Goal: Task Accomplishment & Management: Use online tool/utility

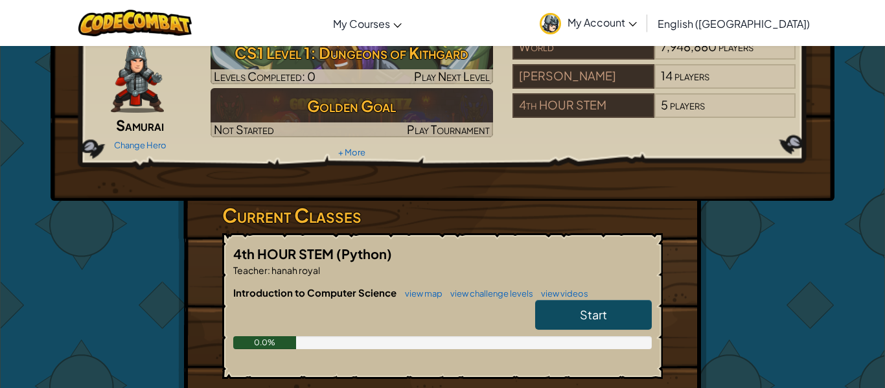
scroll to position [66, 0]
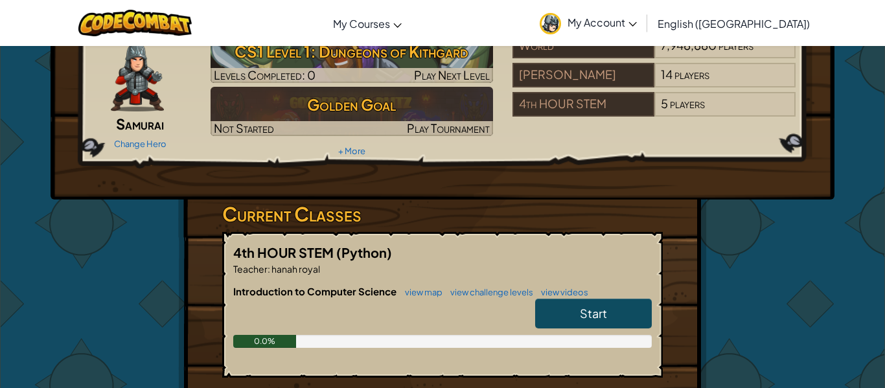
click at [605, 313] on span "Start" at bounding box center [593, 313] width 27 height 15
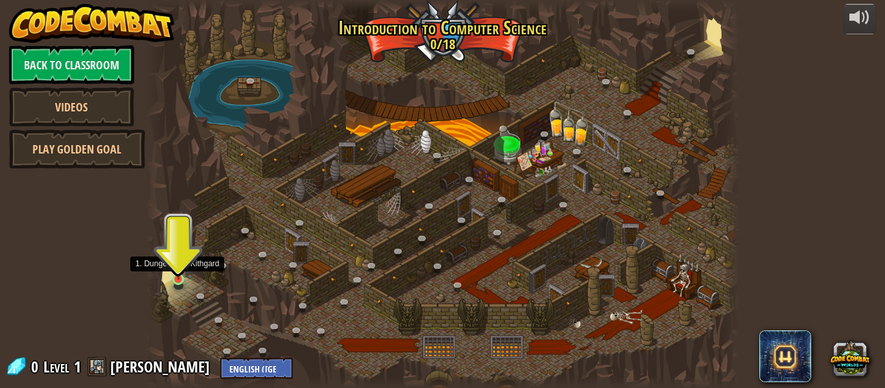
click at [175, 278] on img at bounding box center [179, 264] width 14 height 31
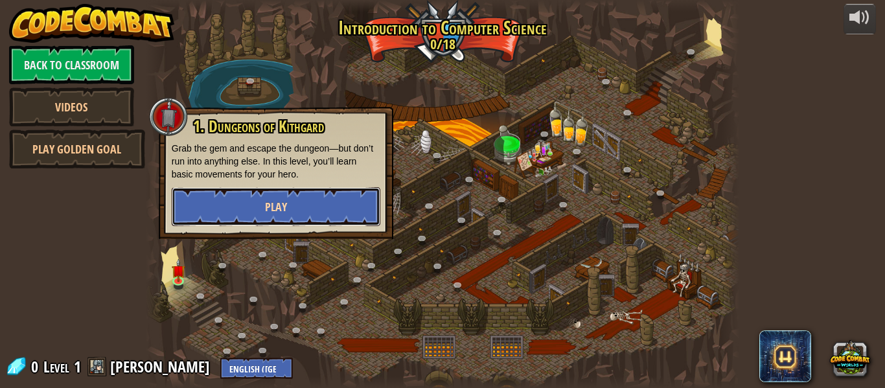
click at [299, 196] on button "Play" at bounding box center [276, 206] width 209 height 39
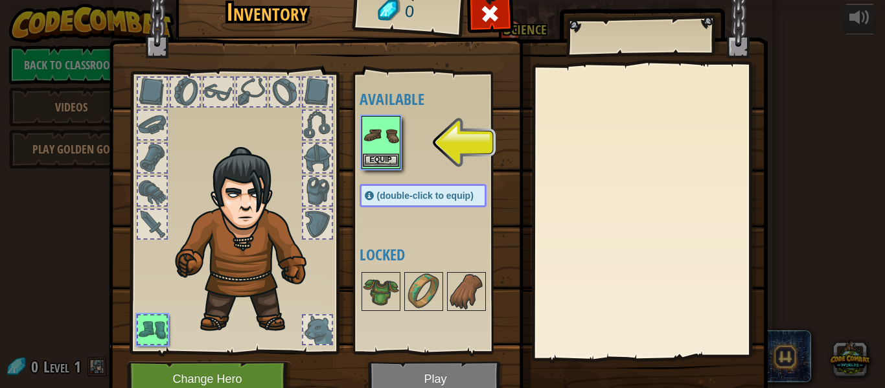
click at [386, 149] on img at bounding box center [381, 135] width 36 height 36
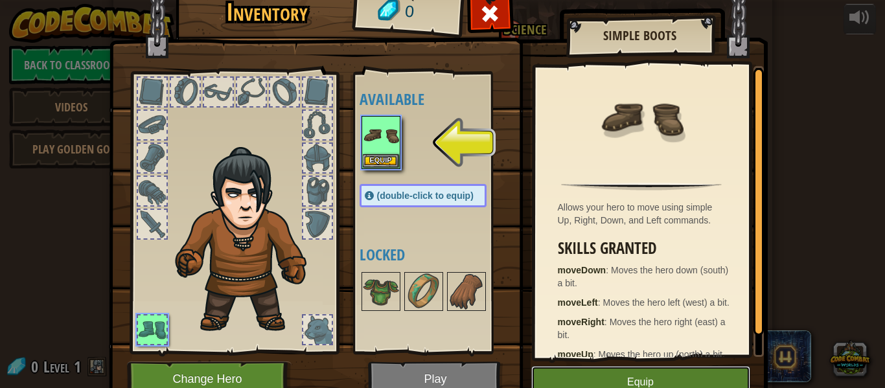
click at [619, 374] on button "Equip" at bounding box center [640, 382] width 219 height 32
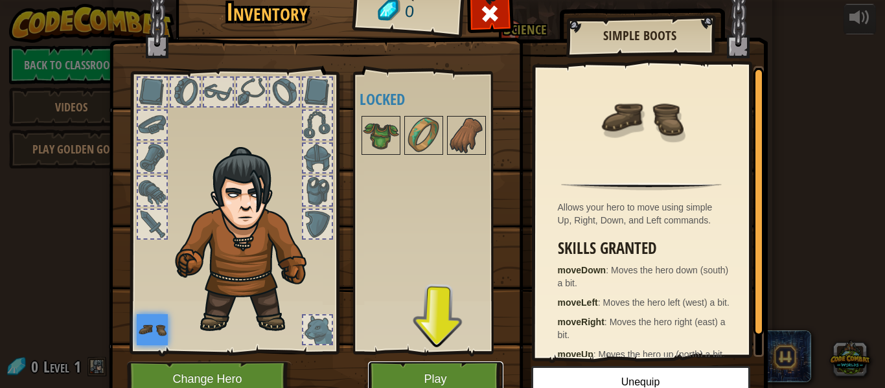
click at [465, 372] on button "Play" at bounding box center [435, 379] width 135 height 36
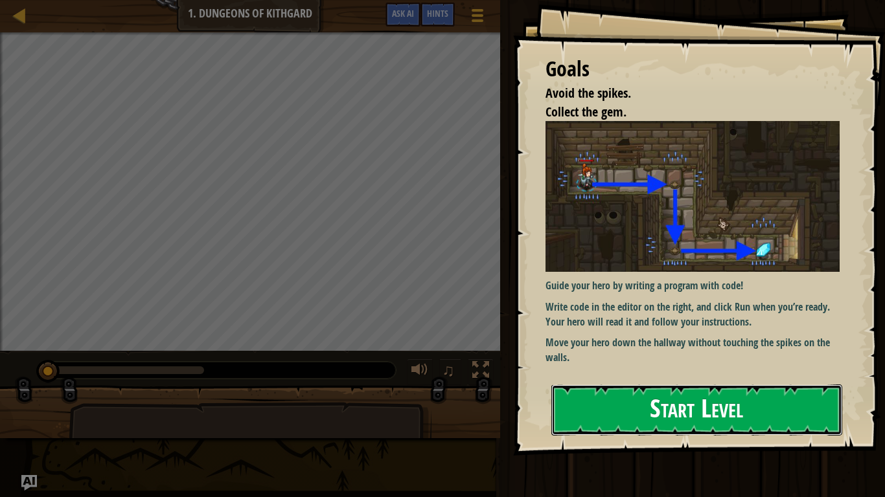
click at [633, 387] on button "Start Level" at bounding box center [696, 410] width 291 height 51
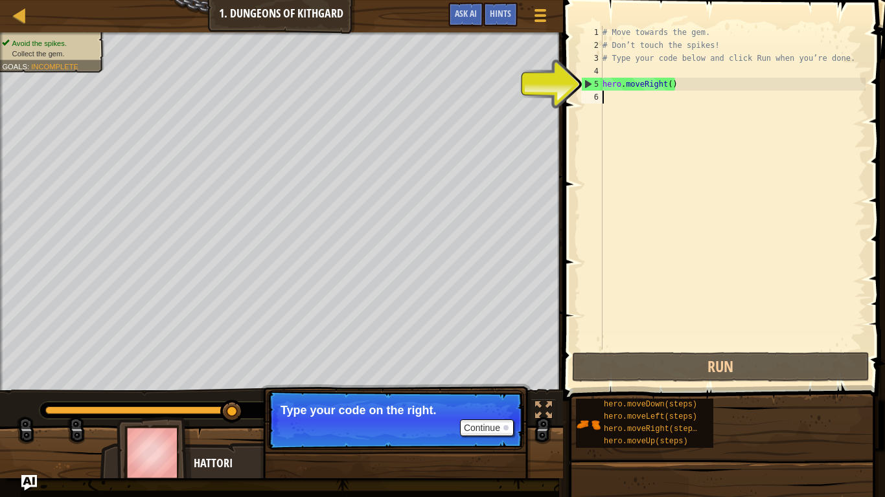
click at [597, 86] on div "5" at bounding box center [592, 84] width 21 height 13
click at [590, 85] on div "5" at bounding box center [592, 84] width 21 height 13
click at [589, 86] on div "5" at bounding box center [592, 84] width 21 height 13
click at [665, 88] on div "# Move towards the gem. # Don’t touch the spikes! # Type your code below and cl…" at bounding box center [733, 201] width 266 height 350
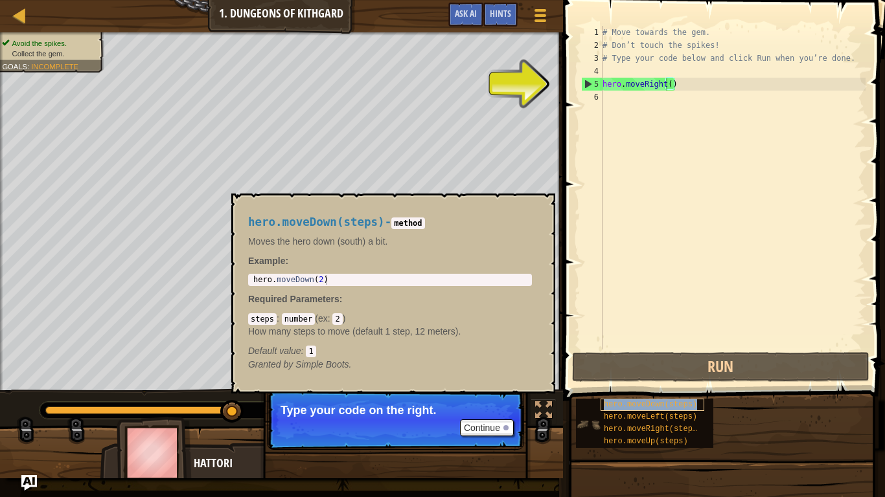
click at [670, 387] on span "hero.moveDown(steps)" at bounding box center [650, 404] width 93 height 9
type textarea "hero.moveDown(steps)"
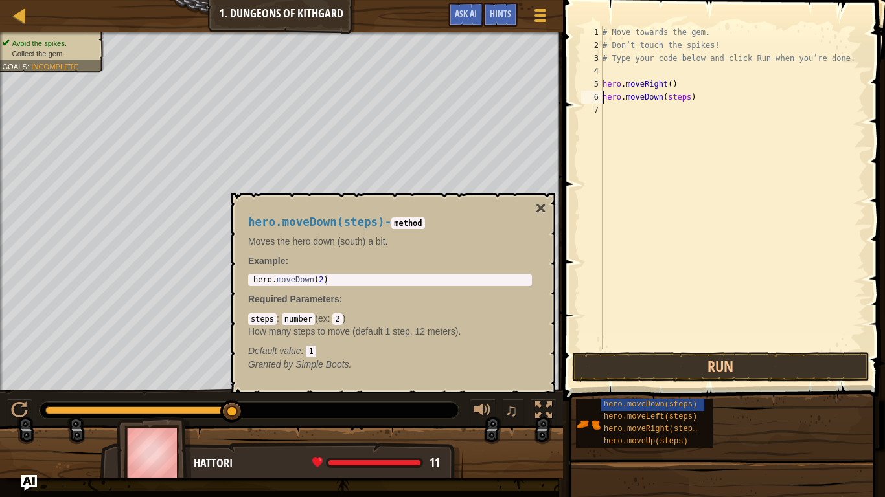
click at [632, 98] on div "# Move towards the gem. # Don’t touch the spikes! # Type your code below and cl…" at bounding box center [733, 201] width 266 height 350
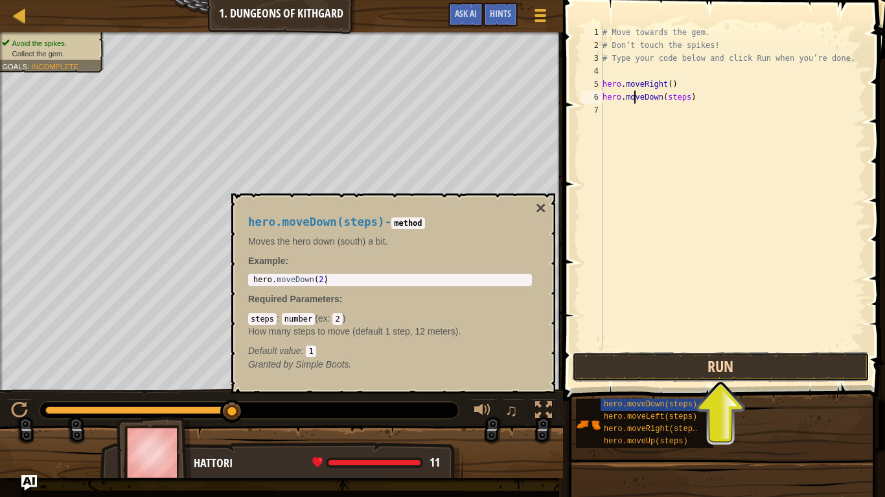
click at [694, 378] on button "Run" at bounding box center [720, 367] width 297 height 30
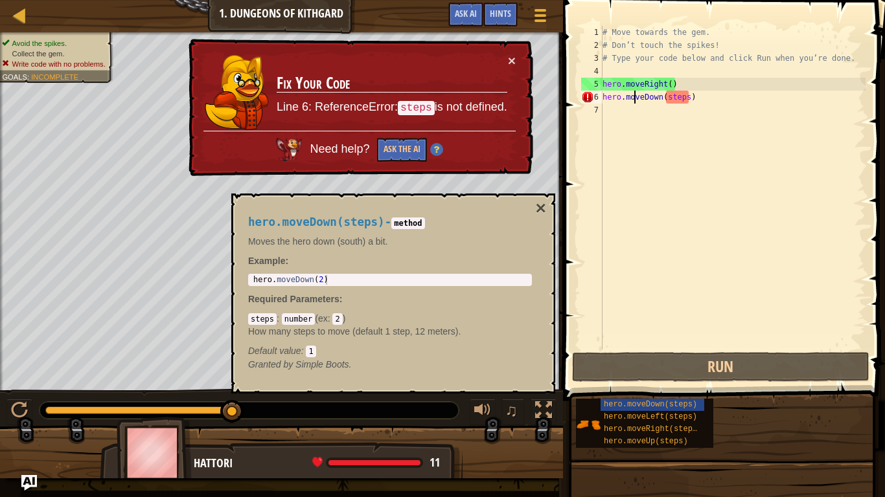
click at [689, 101] on div "# Move towards the gem. # Don’t touch the spikes! # Type your code below and cl…" at bounding box center [733, 201] width 266 height 350
click at [542, 207] on button "×" at bounding box center [541, 208] width 10 height 18
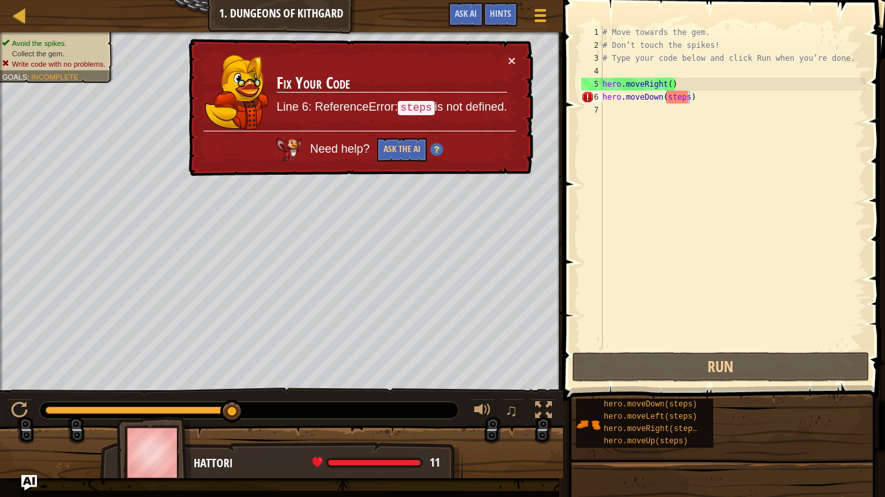
click at [648, 345] on div "# Move towards the gem. # Don’t touch the spikes! # Type your code below and cl…" at bounding box center [733, 201] width 266 height 350
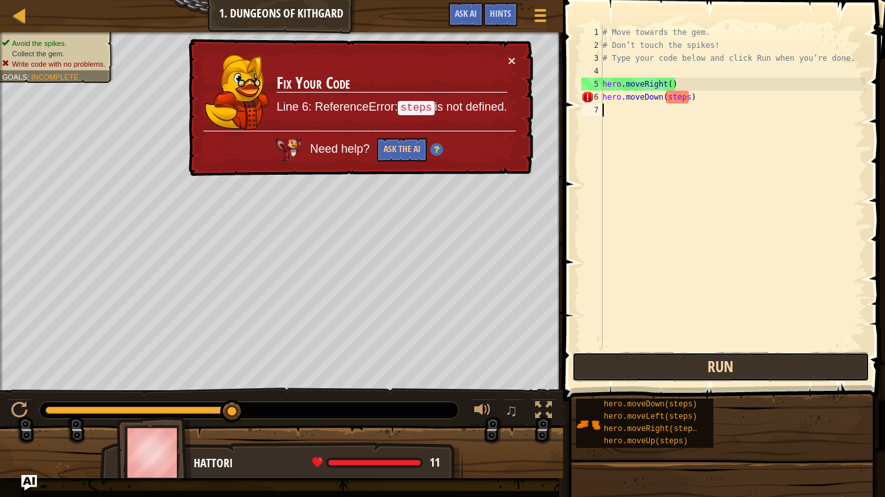
click at [655, 359] on button "Run" at bounding box center [720, 367] width 297 height 30
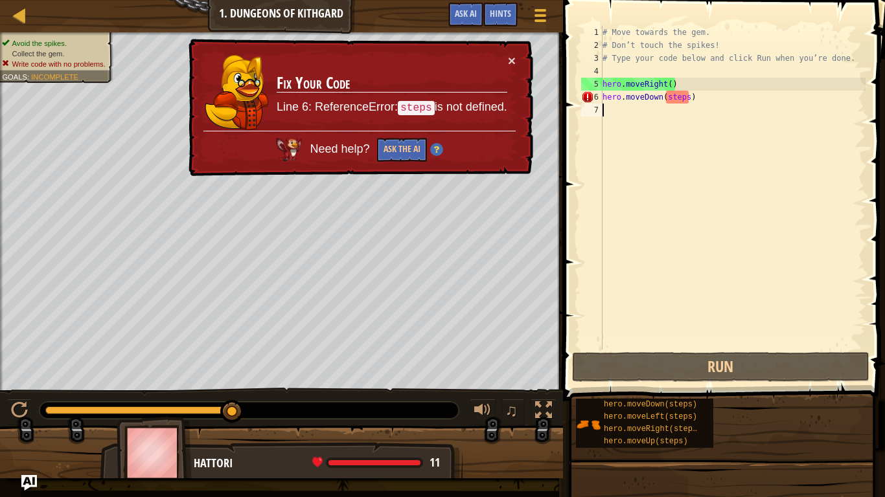
click at [665, 100] on div "# Move towards the gem. # Don’t touch the spikes! # Type your code below and cl…" at bounding box center [733, 201] width 266 height 350
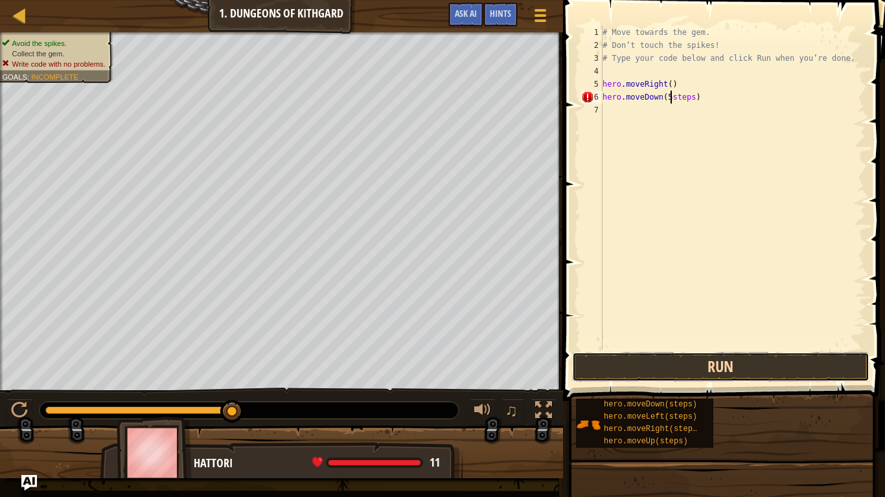
click at [727, 370] on button "Run" at bounding box center [720, 367] width 297 height 30
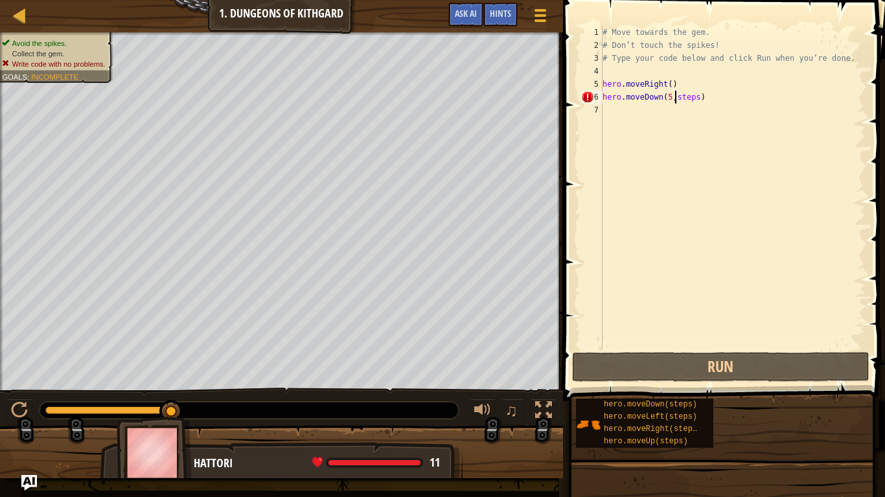
scroll to position [6, 10]
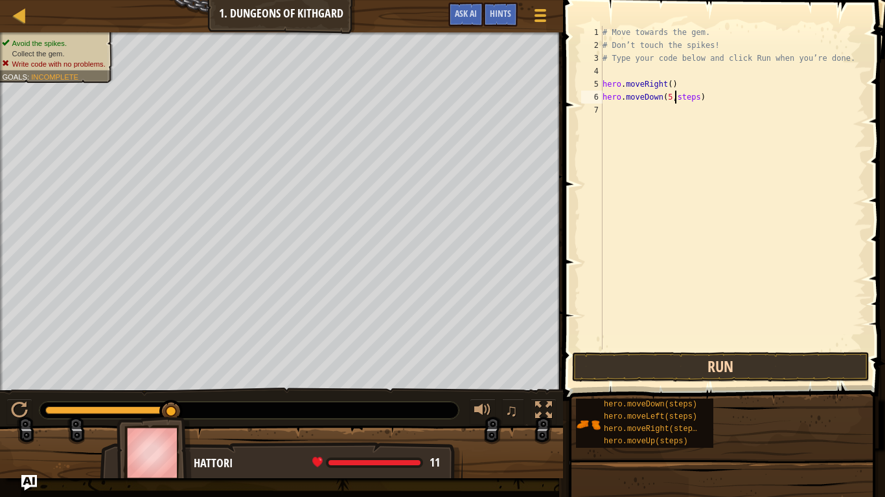
type textarea "hero.moveDown(5,steps)"
click at [832, 363] on button "Run" at bounding box center [720, 367] width 297 height 30
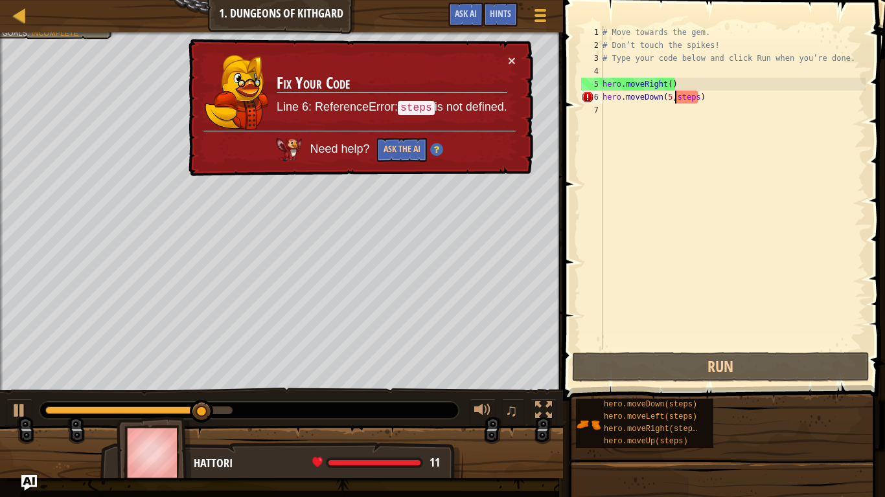
click at [700, 104] on div "# Move towards the gem. # Don’t touch the spikes! # Type your code below and cl…" at bounding box center [733, 201] width 266 height 350
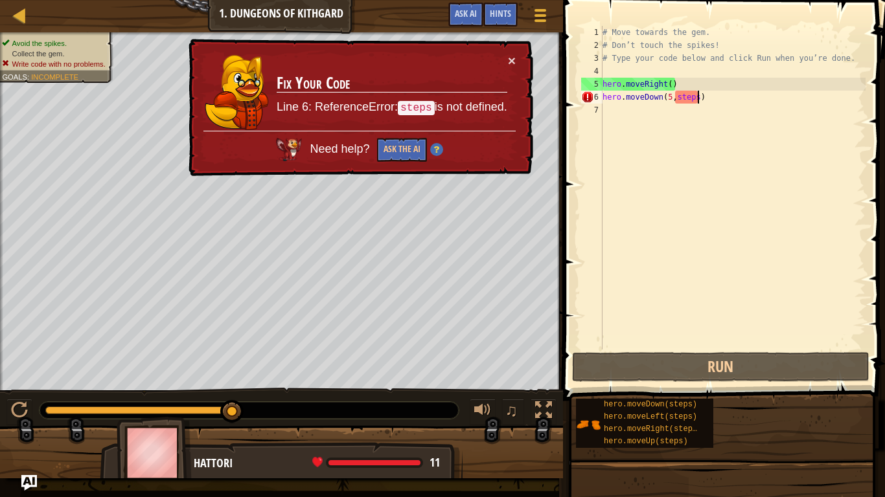
click at [698, 102] on div "# Move towards the gem. # Don’t touch the spikes! # Type your code below and cl…" at bounding box center [733, 201] width 266 height 350
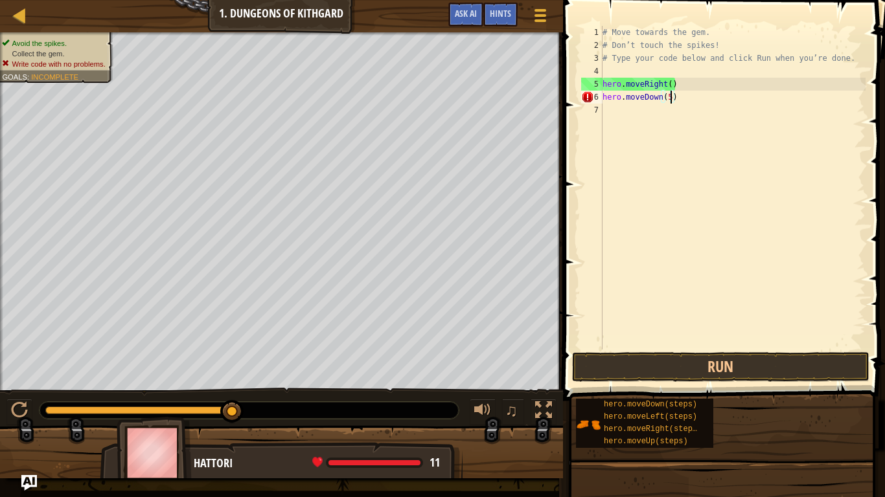
type textarea "hero.moveDown()"
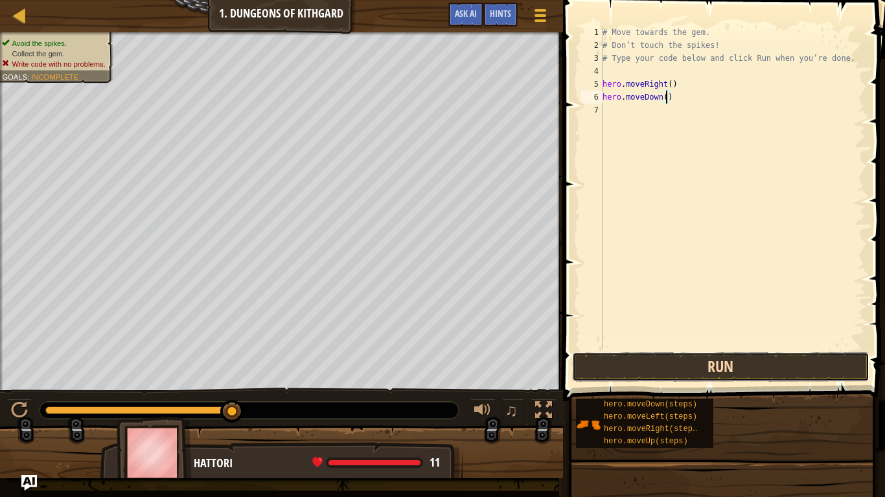
click at [727, 356] on button "Run" at bounding box center [720, 367] width 297 height 30
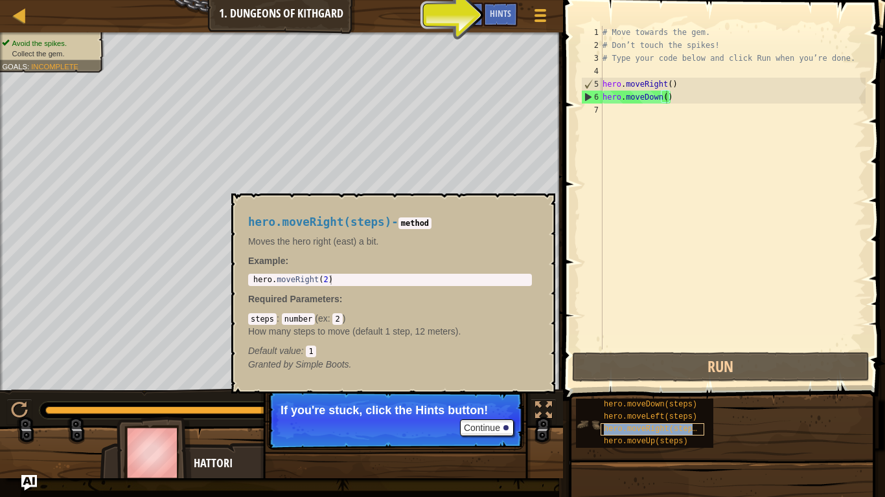
click at [674, 387] on span "hero.moveRight(steps)" at bounding box center [653, 429] width 98 height 9
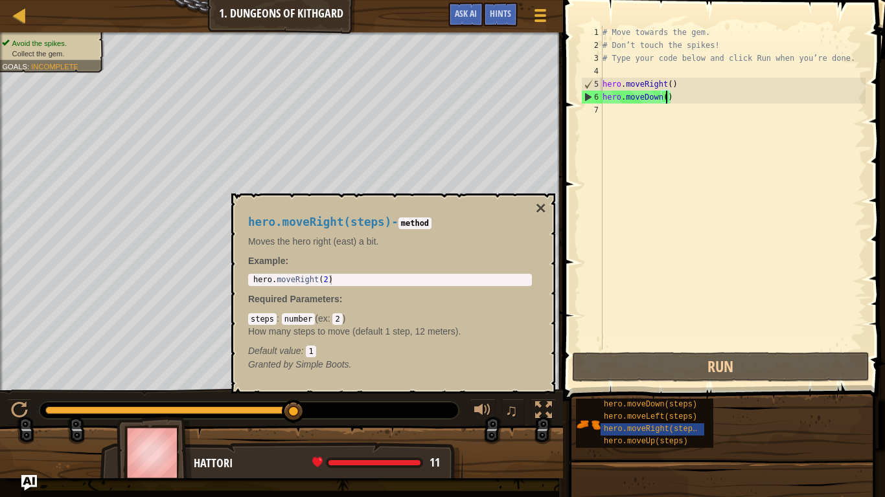
click at [648, 112] on div "# Move towards the gem. # Don’t touch the spikes! # Type your code below and cl…" at bounding box center [733, 201] width 266 height 350
type textarea "hero.moveRight(steps)"
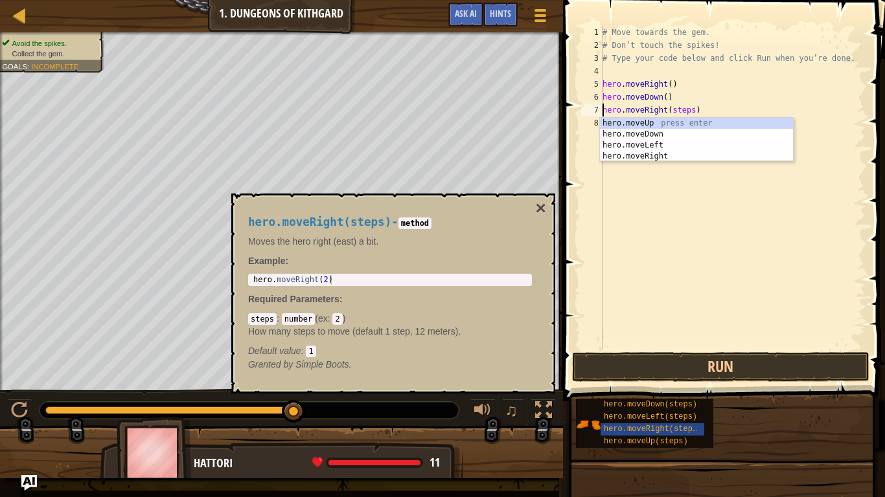
click at [647, 193] on div "# Move towards the gem. # Don’t touch the spikes! # Type your code below and cl…" at bounding box center [733, 201] width 266 height 350
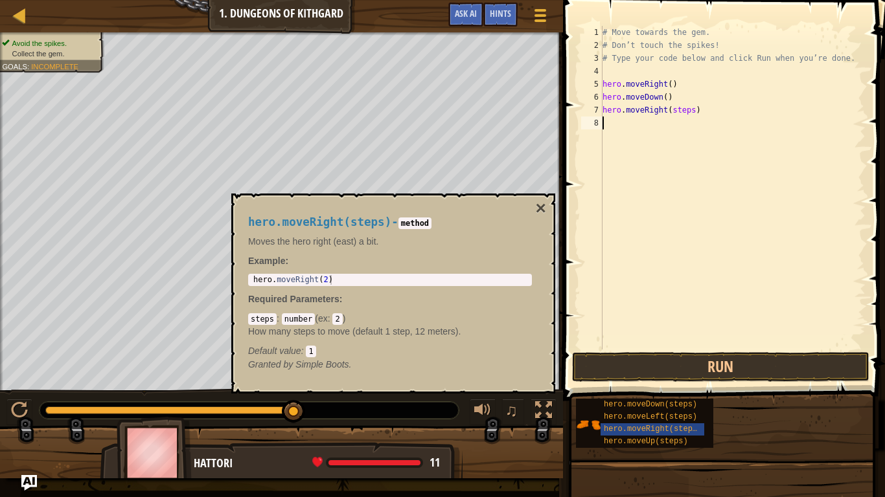
click at [693, 121] on div "# Move towards the gem. # Don’t touch the spikes! # Type your code below and cl…" at bounding box center [733, 201] width 266 height 350
click at [692, 113] on div "# Move towards the gem. # Don’t touch the spikes! # Type your code below and cl…" at bounding box center [733, 201] width 266 height 350
type textarea "hero.moveRight()"
click at [758, 373] on button "Run" at bounding box center [720, 367] width 297 height 30
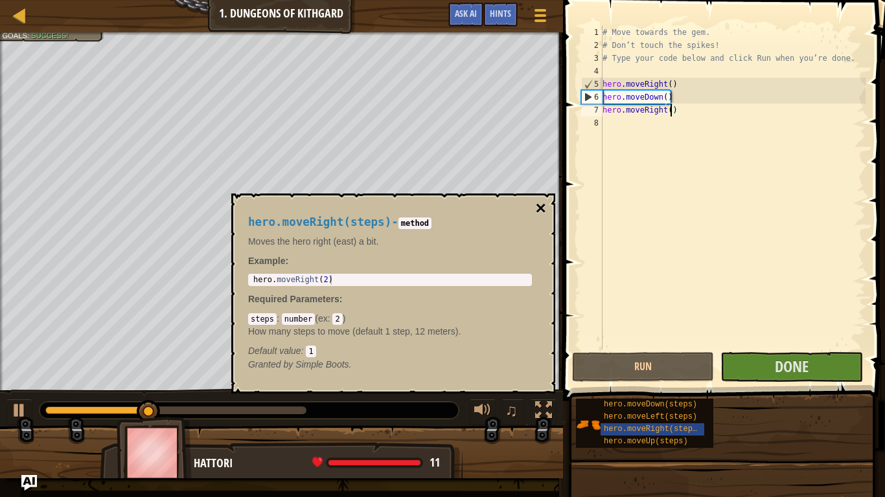
click at [541, 208] on button "×" at bounding box center [541, 208] width 10 height 18
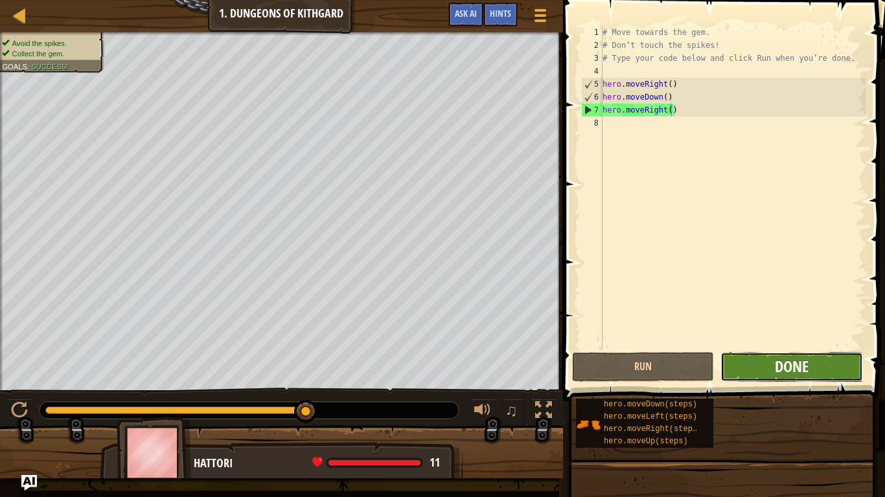
click at [800, 364] on span "Done" at bounding box center [792, 366] width 34 height 21
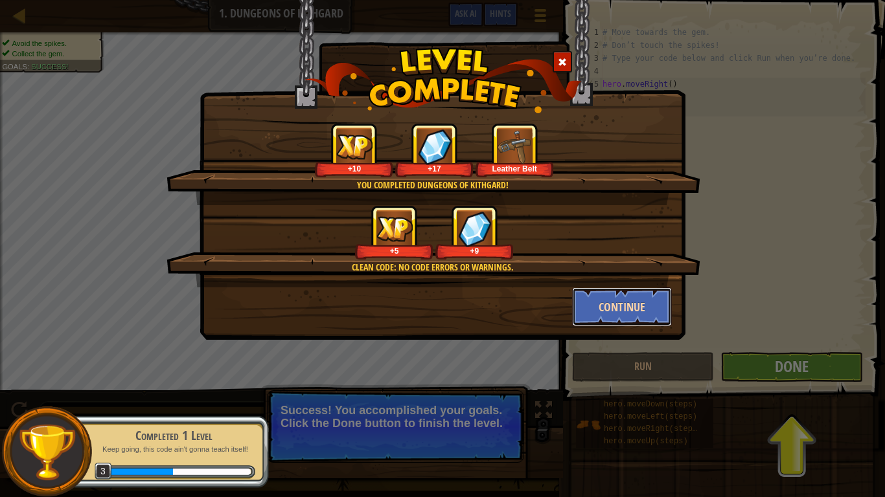
click at [614, 304] on button "Continue" at bounding box center [622, 307] width 100 height 39
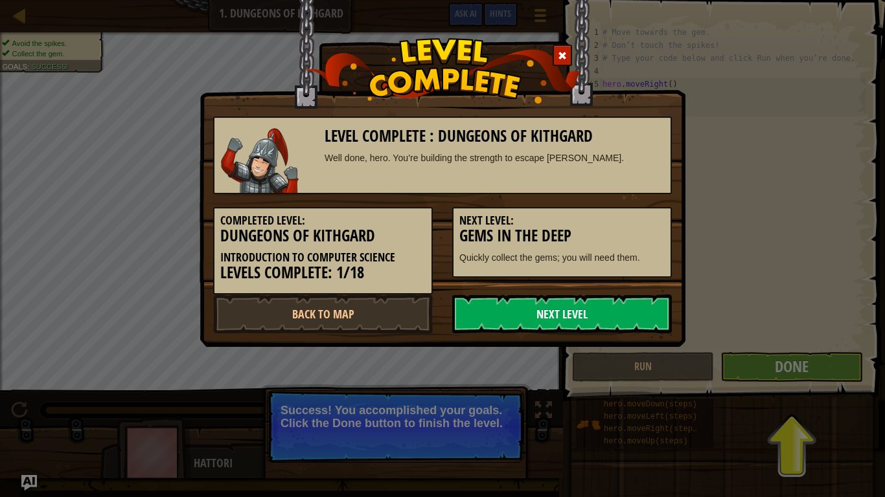
click at [606, 326] on link "Next Level" at bounding box center [562, 314] width 220 height 39
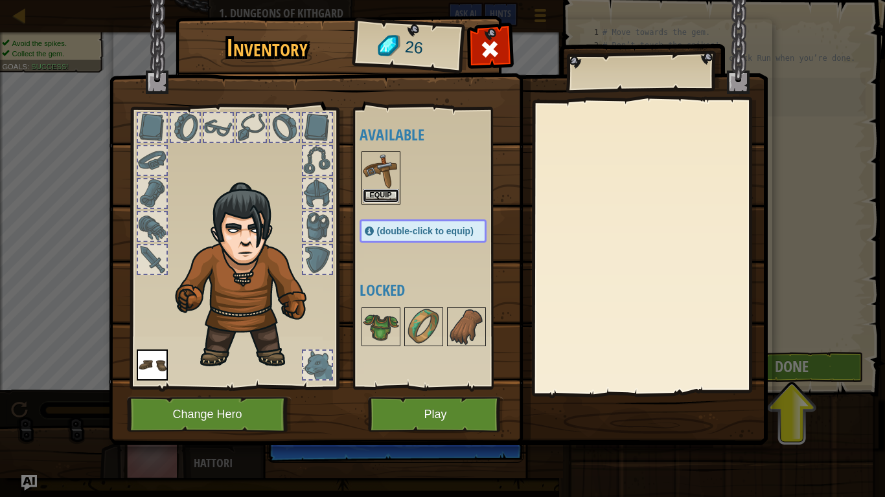
click at [383, 195] on button "Equip" at bounding box center [381, 196] width 36 height 14
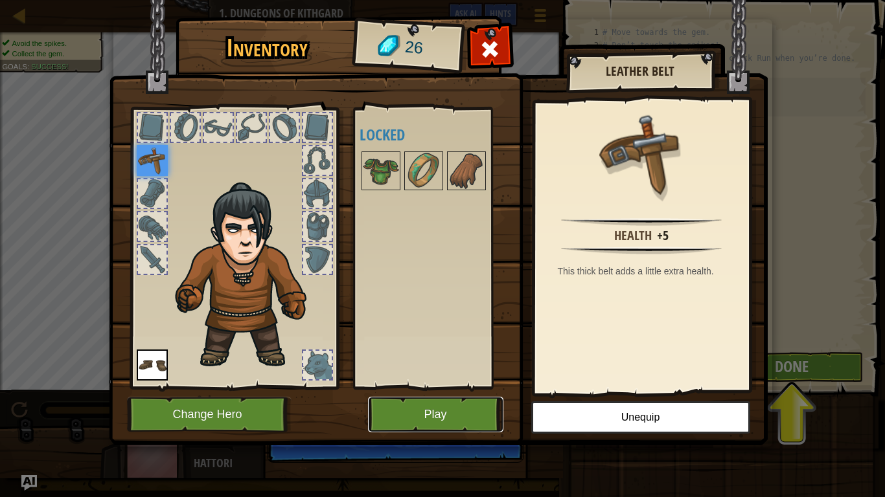
click at [419, 387] on button "Play" at bounding box center [435, 415] width 135 height 36
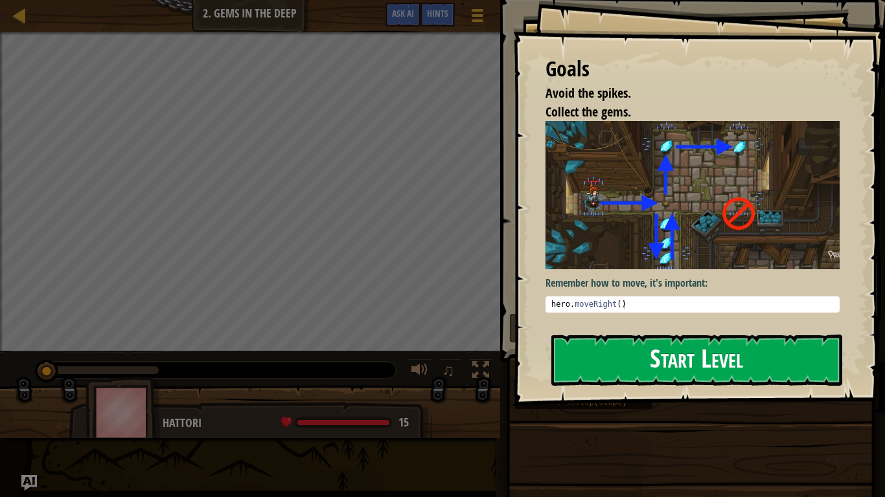
click at [755, 362] on button "Start Level" at bounding box center [696, 360] width 291 height 51
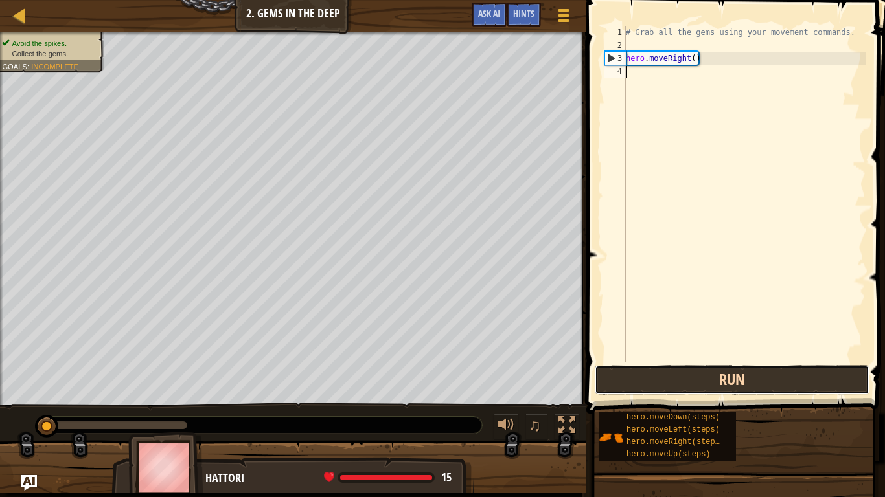
click at [679, 387] on button "Run" at bounding box center [732, 380] width 275 height 30
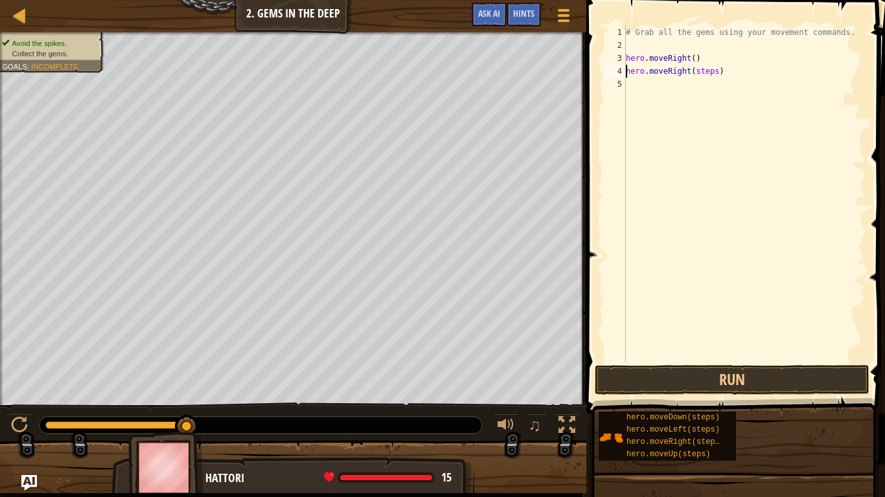
click at [714, 73] on div "# Grab all the gems using your movement commands. hero . moveRight ( ) hero . m…" at bounding box center [744, 207] width 242 height 363
click at [837, 376] on button "Run" at bounding box center [732, 380] width 275 height 30
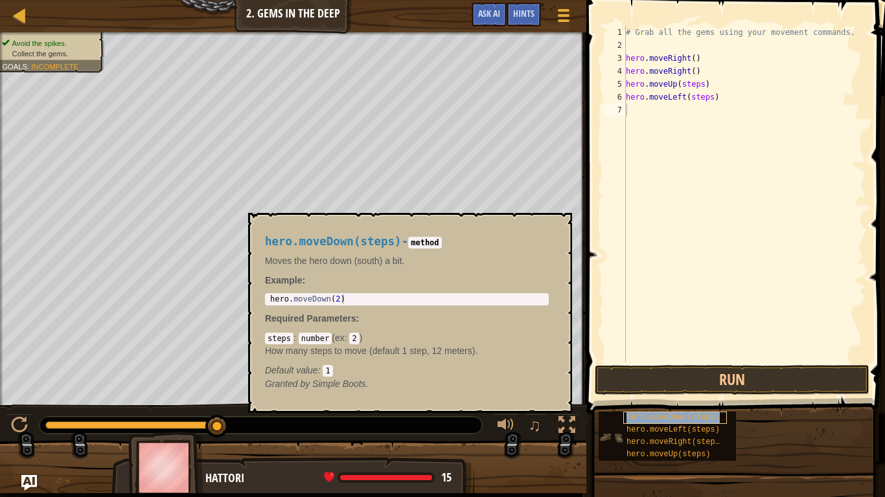
type textarea "hero.moveDown(steps)"
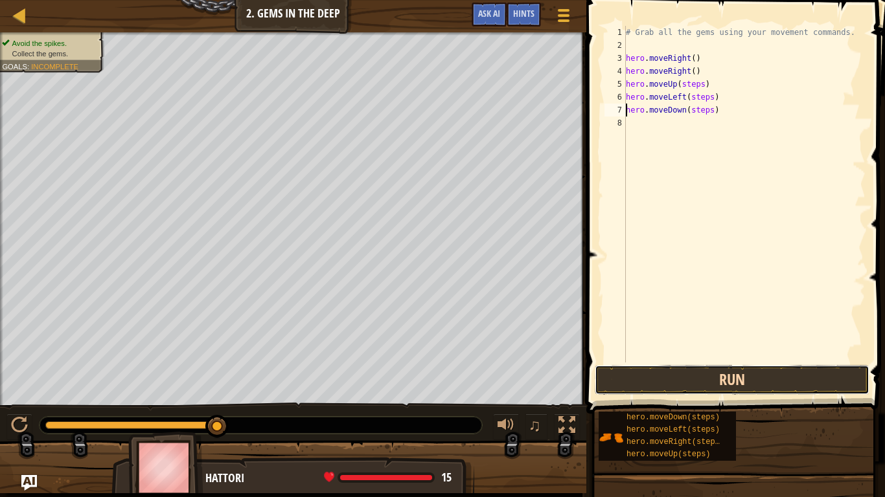
click at [731, 379] on button "Run" at bounding box center [732, 380] width 275 height 30
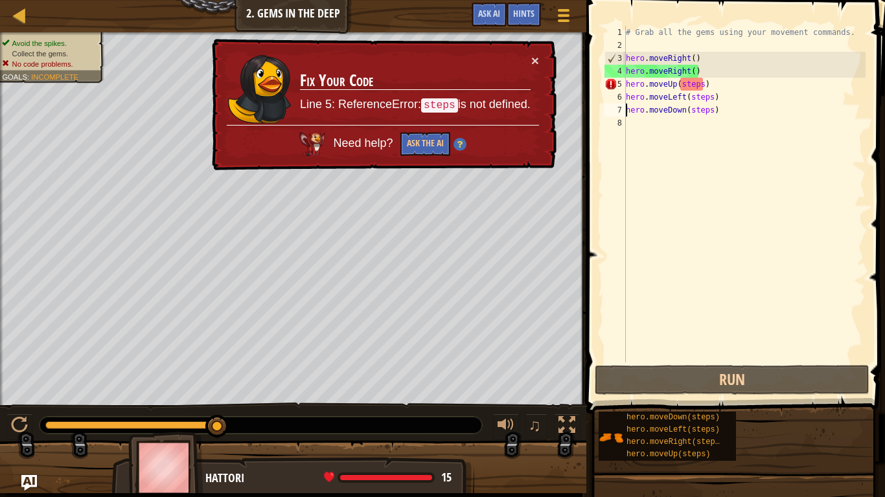
click at [713, 120] on div "# Grab all the gems using your movement commands. hero . moveRight ( ) hero . m…" at bounding box center [744, 207] width 242 height 363
click at [712, 113] on div "# Grab all the gems using your movement commands. hero . moveRight ( ) hero . m…" at bounding box center [744, 207] width 242 height 363
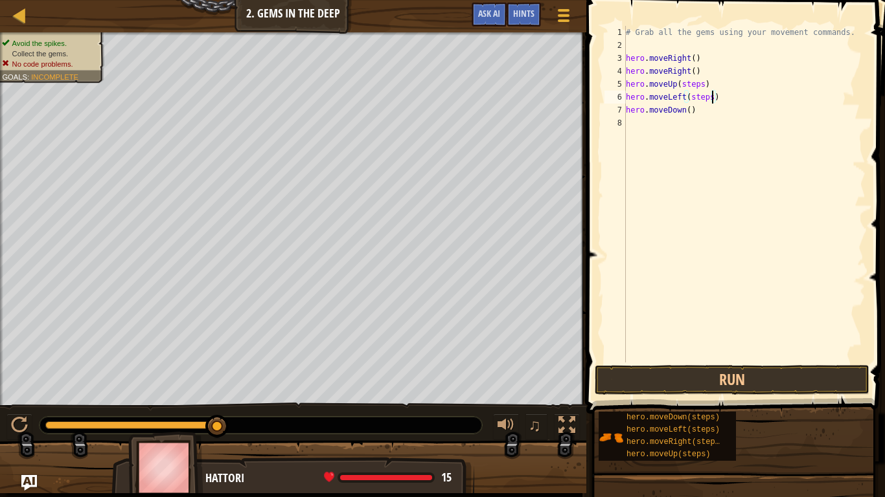
click at [711, 98] on div "# Grab all the gems using your movement commands. hero . moveRight ( ) hero . m…" at bounding box center [744, 207] width 242 height 363
click at [703, 85] on div "# Grab all the gems using your movement commands. hero . moveRight ( ) hero . m…" at bounding box center [744, 207] width 242 height 363
click at [748, 378] on button "Run" at bounding box center [732, 380] width 275 height 30
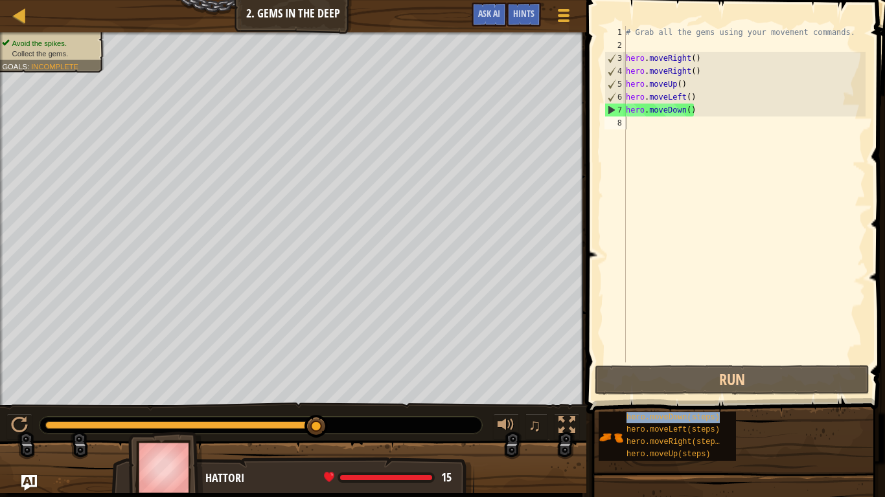
type textarea "hero.moveDown(steps)"
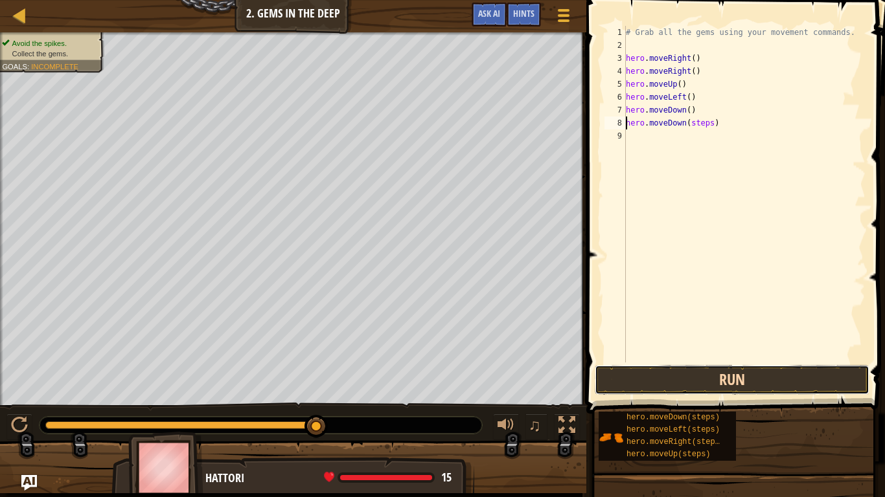
click at [788, 372] on button "Run" at bounding box center [732, 380] width 275 height 30
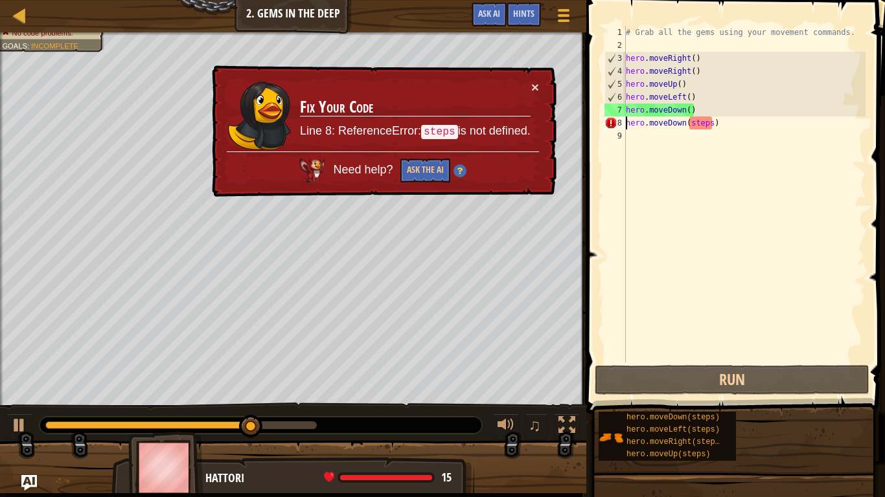
click at [711, 130] on div "# Grab all the gems using your movement commands. hero . moveRight ( ) hero . m…" at bounding box center [744, 207] width 242 height 363
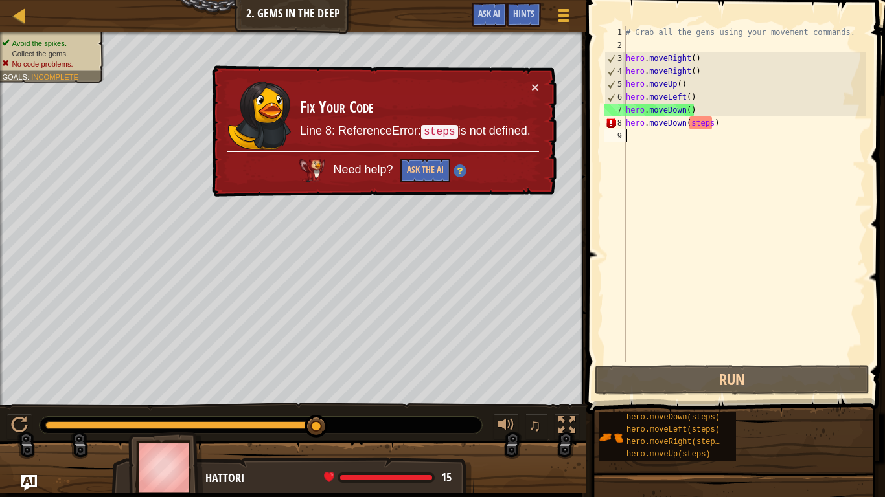
type textarea "hero.moveDown(steps)"
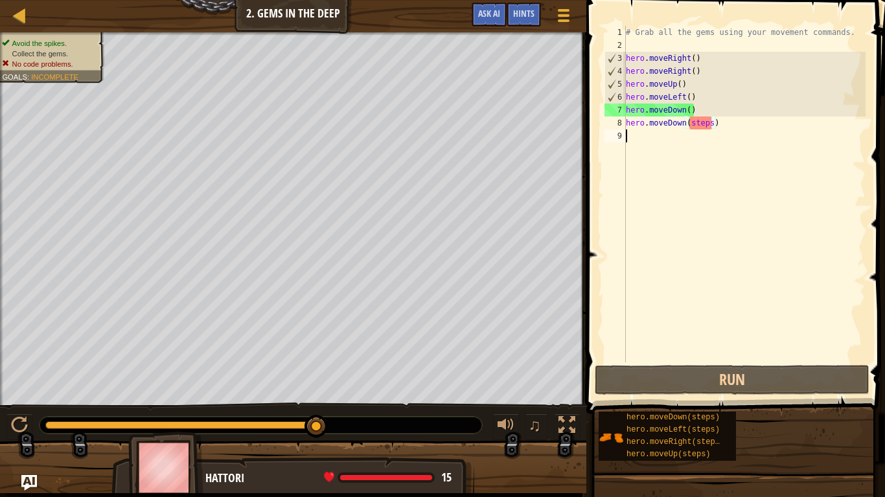
click at [708, 130] on div "# Grab all the gems using your movement commands. hero . moveRight ( ) hero . m…" at bounding box center [744, 207] width 242 height 363
click at [710, 126] on div "# Grab all the gems using your movement commands. hero . moveRight ( ) hero . m…" at bounding box center [744, 207] width 242 height 363
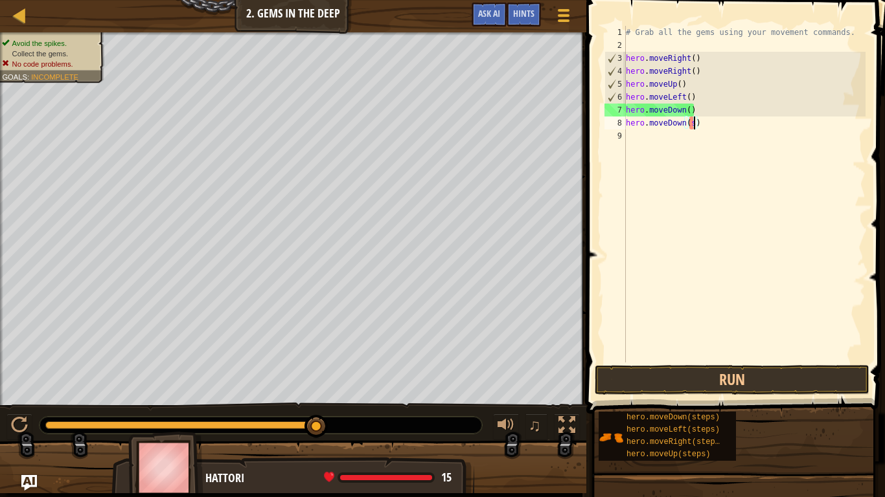
type textarea "hero.moveDown()"
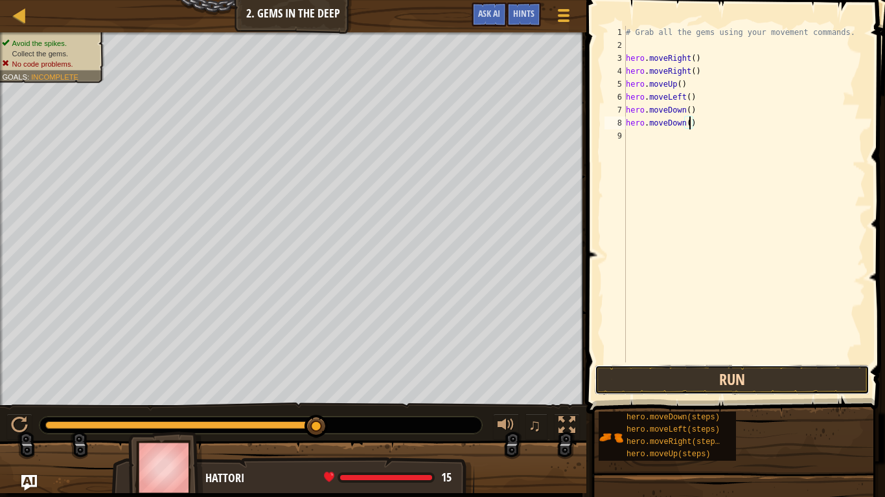
click at [764, 382] on button "Run" at bounding box center [732, 380] width 275 height 30
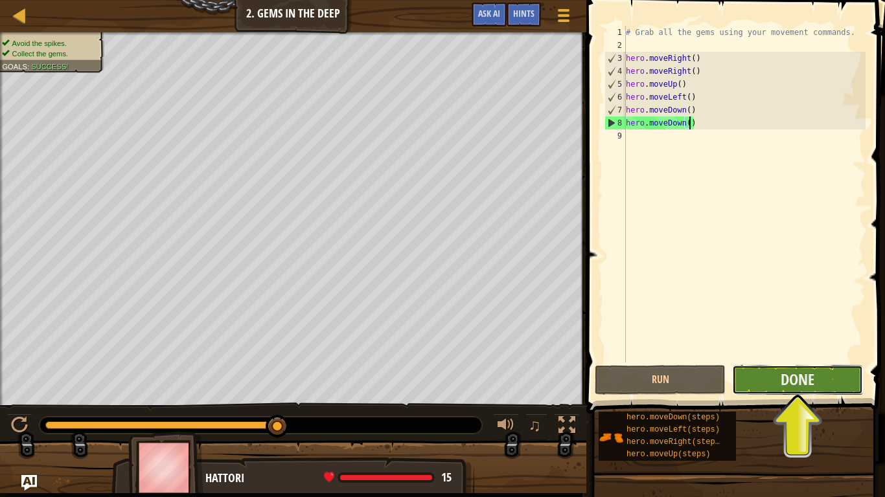
click at [764, 383] on button "Done" at bounding box center [797, 380] width 131 height 30
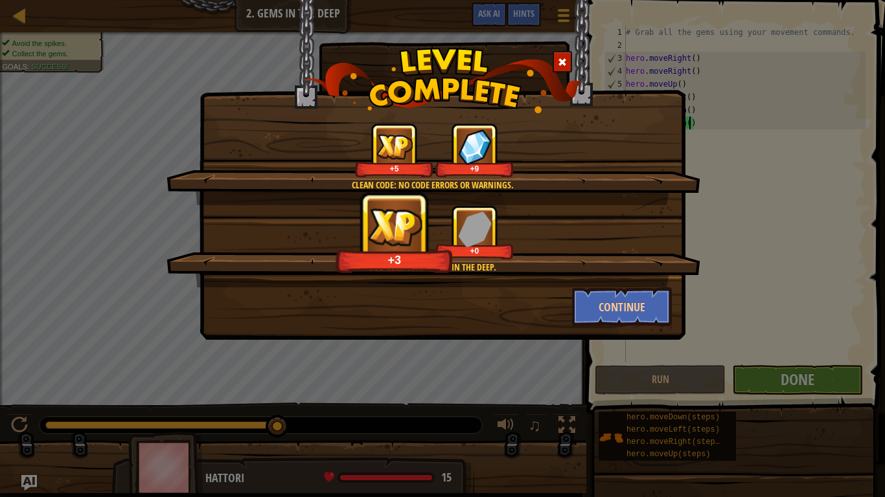
click at [764, 383] on div "Clean code: no code errors or warnings. +5 +9 You completed Gems in the Deep. +…" at bounding box center [442, 248] width 885 height 497
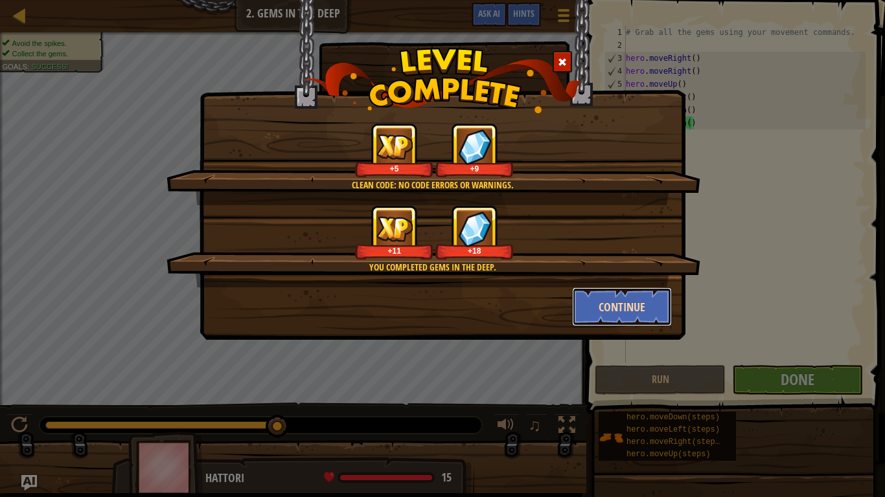
click at [634, 302] on button "Continue" at bounding box center [622, 307] width 100 height 39
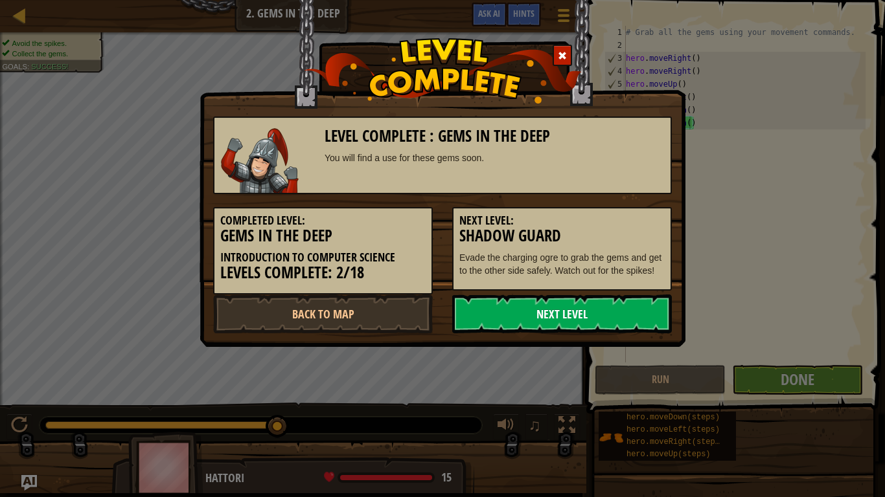
click at [600, 331] on link "Next Level" at bounding box center [562, 314] width 220 height 39
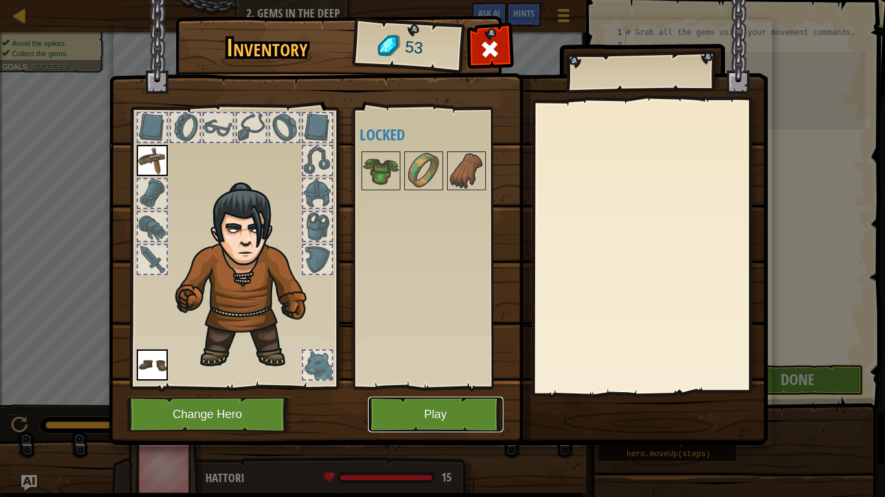
click at [444, 387] on button "Play" at bounding box center [435, 415] width 135 height 36
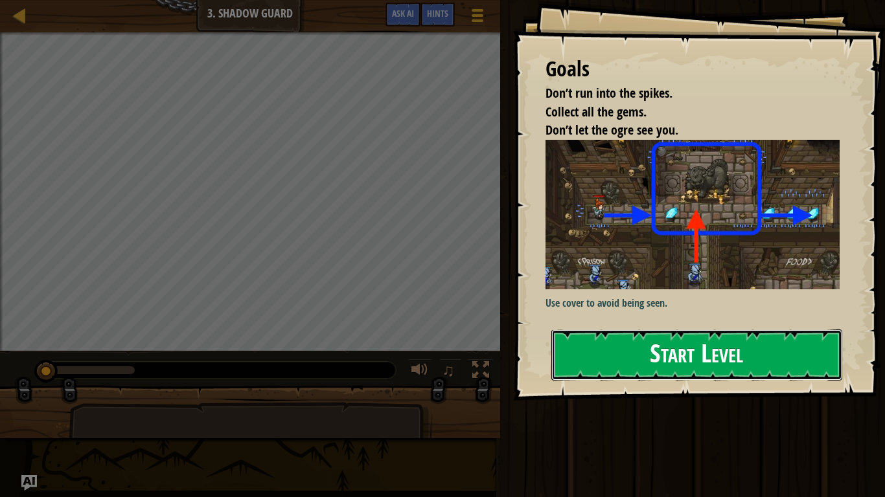
click at [642, 332] on button "Start Level" at bounding box center [696, 355] width 291 height 51
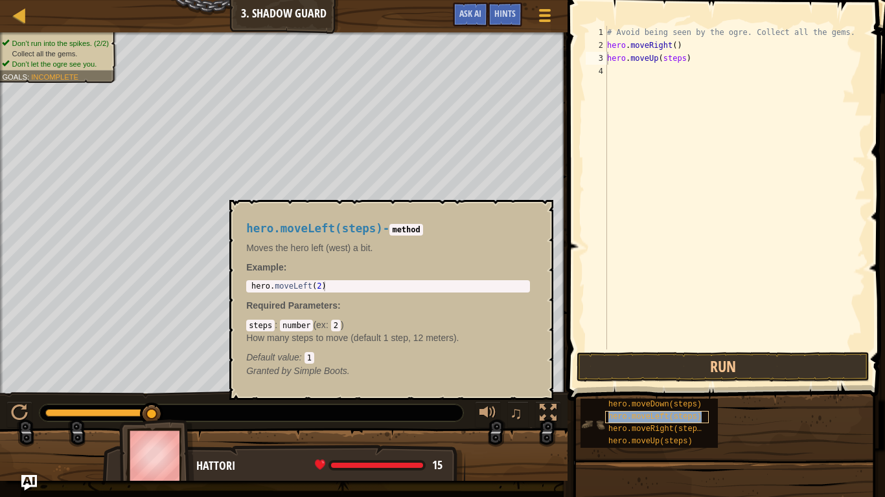
click at [654, 387] on span "hero.moveLeft(steps)" at bounding box center [654, 417] width 93 height 9
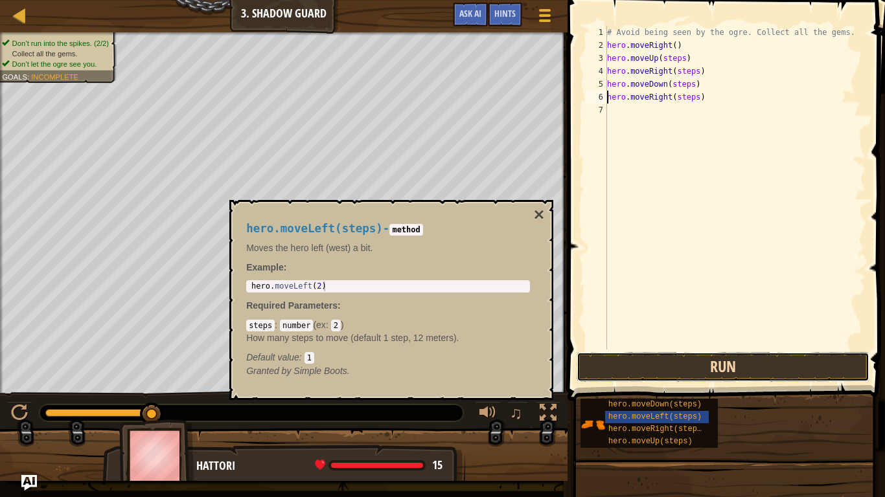
click at [763, 361] on button "Run" at bounding box center [722, 367] width 293 height 30
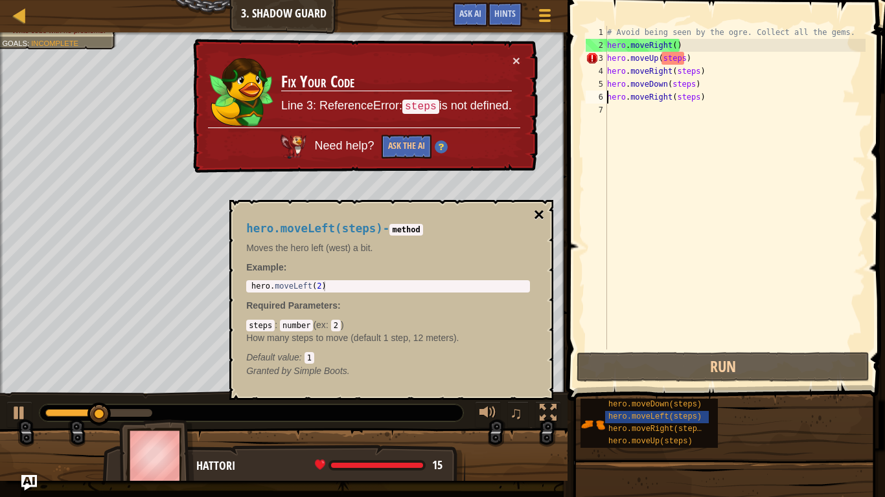
click at [539, 214] on button "×" at bounding box center [539, 215] width 10 height 18
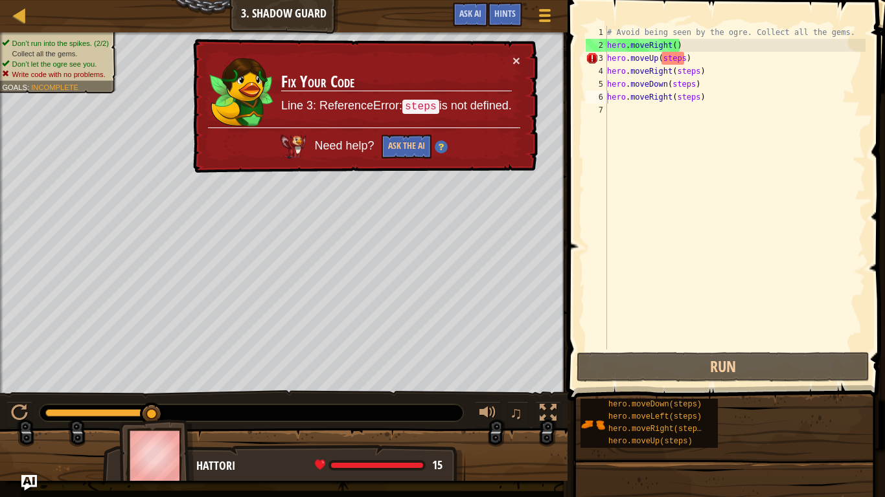
click at [684, 56] on div "# Avoid being seen by the ogre. Collect all the gems. hero . moveRight ( ) hero…" at bounding box center [734, 201] width 261 height 350
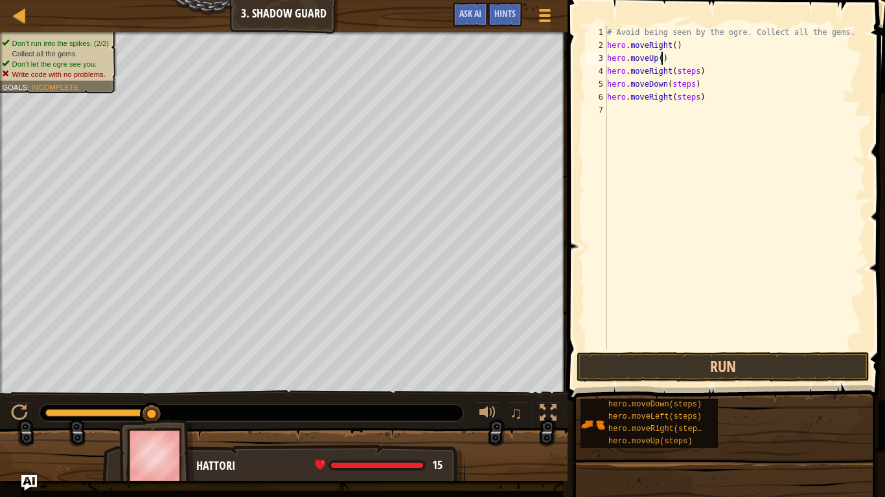
click at [695, 73] on div "# Avoid being seen by the ogre. Collect all the gems. hero . moveRight ( ) hero…" at bounding box center [734, 201] width 261 height 350
click at [700, 74] on div "# Avoid being seen by the ogre. Collect all the gems. hero . moveRight ( ) hero…" at bounding box center [734, 201] width 261 height 350
click at [697, 73] on div "# Avoid being seen by the ogre. Collect all the gems. hero . moveRight ( ) hero…" at bounding box center [734, 201] width 261 height 350
type textarea "hero.moveRight()"
click at [737, 369] on button "Run" at bounding box center [722, 367] width 293 height 30
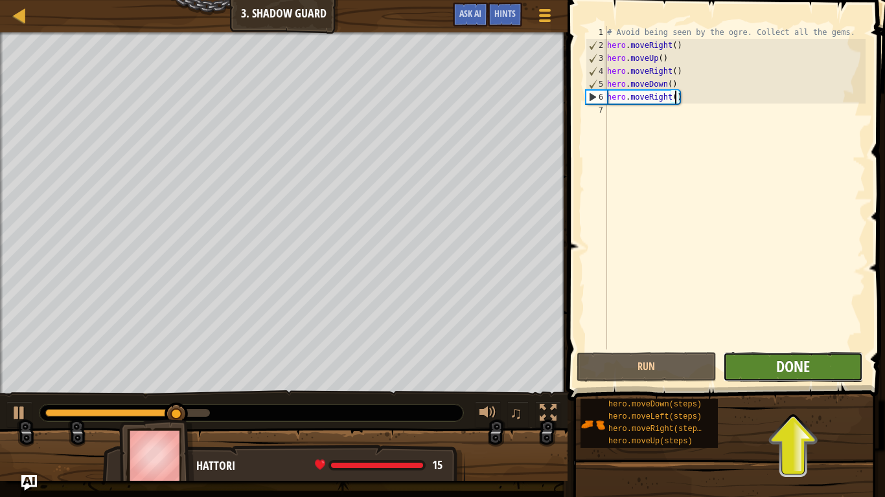
click at [804, 370] on span "Done" at bounding box center [793, 366] width 34 height 21
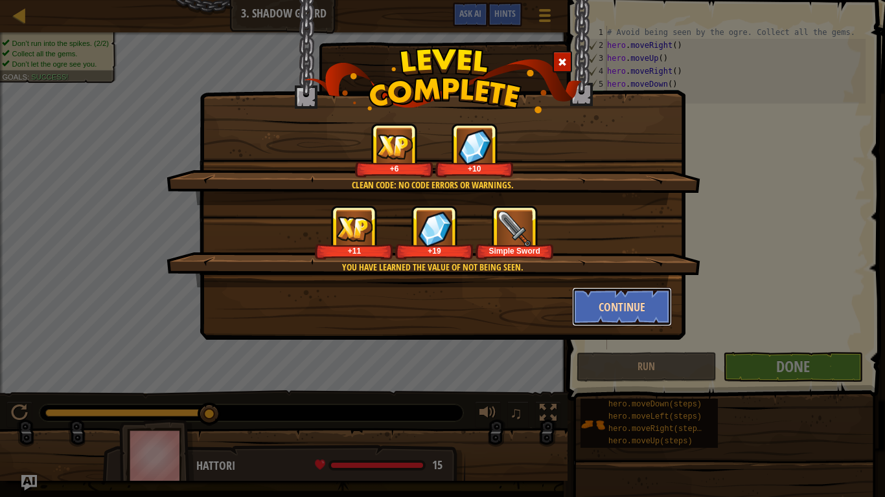
click at [663, 323] on button "Continue" at bounding box center [622, 307] width 100 height 39
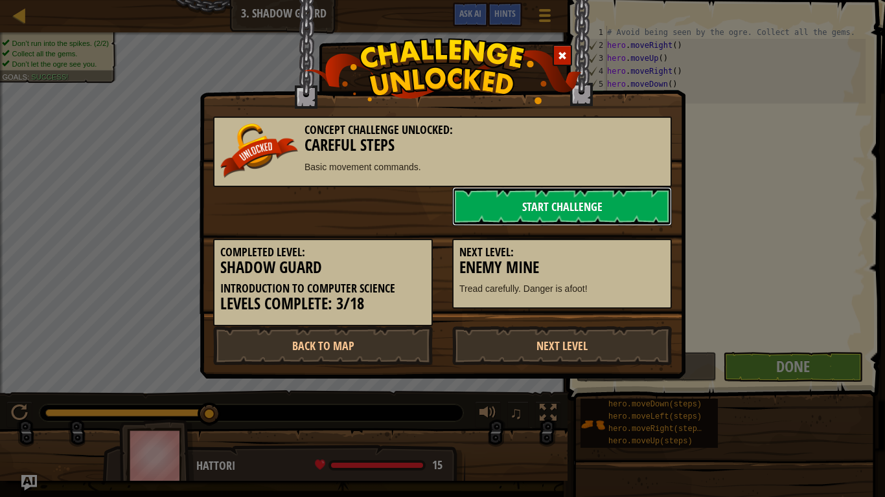
click at [618, 213] on link "Start Challenge" at bounding box center [562, 206] width 220 height 39
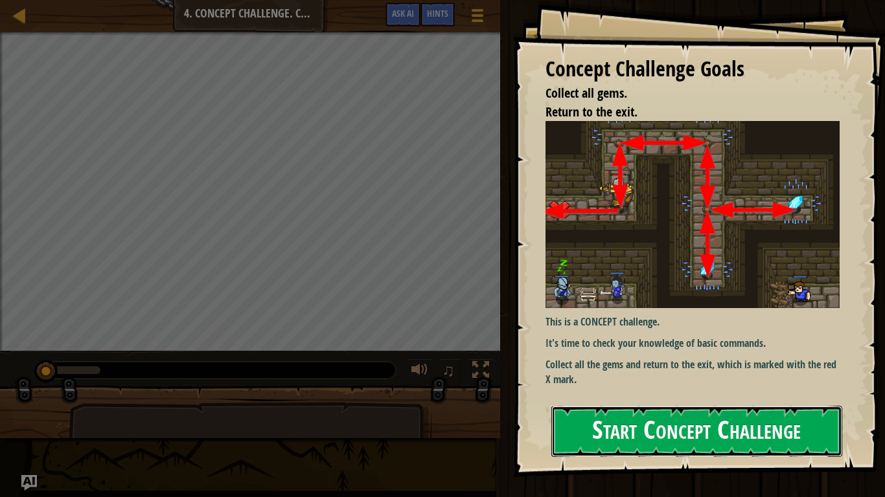
click at [669, 387] on button "Start Concept Challenge" at bounding box center [696, 431] width 291 height 51
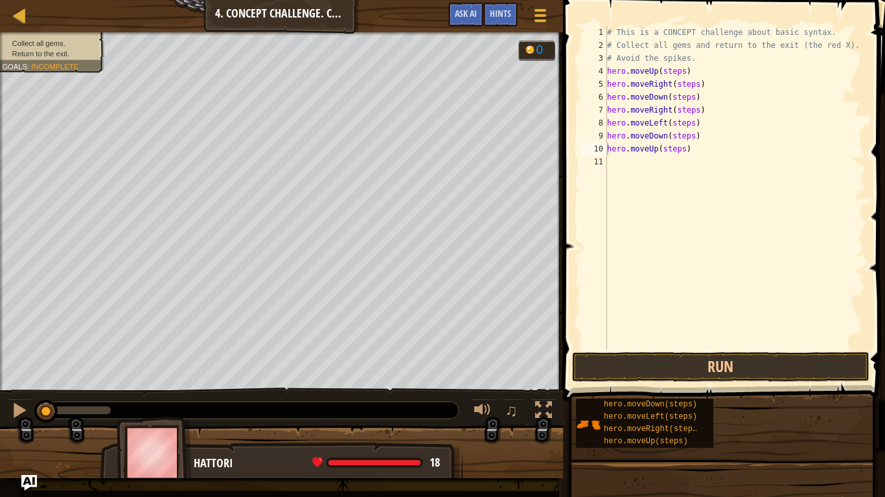
click at [683, 75] on div "# This is a CONCEPT challenge about basic syntax. # Collect all gems and return…" at bounding box center [734, 201] width 261 height 350
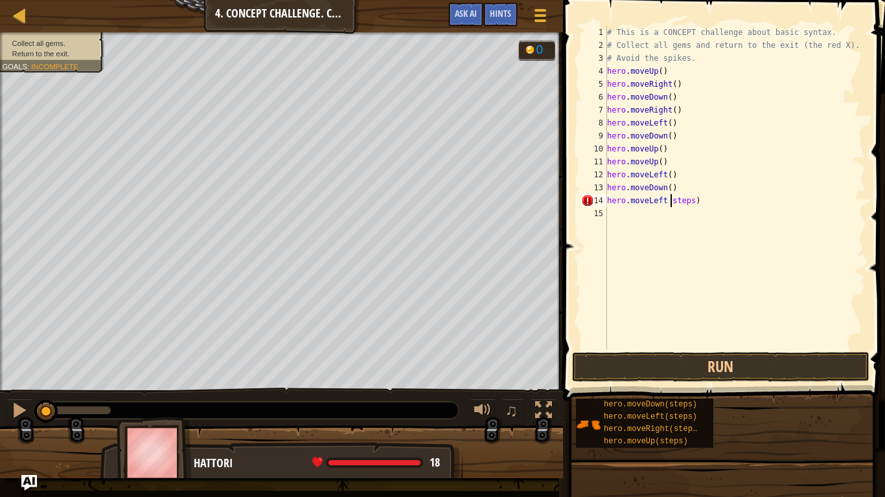
scroll to position [6, 10]
type textarea "hero.moveLeft (steps)"
click at [671, 212] on div "# This is a CONCEPT challenge about basic syntax. # Collect all gems and return…" at bounding box center [734, 201] width 261 height 350
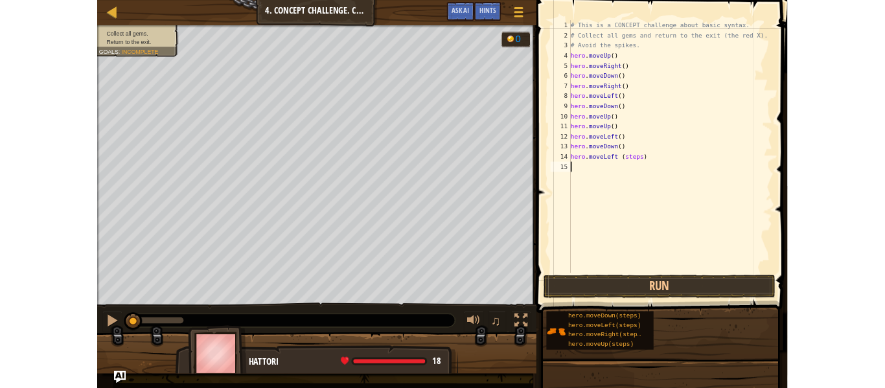
scroll to position [6, 0]
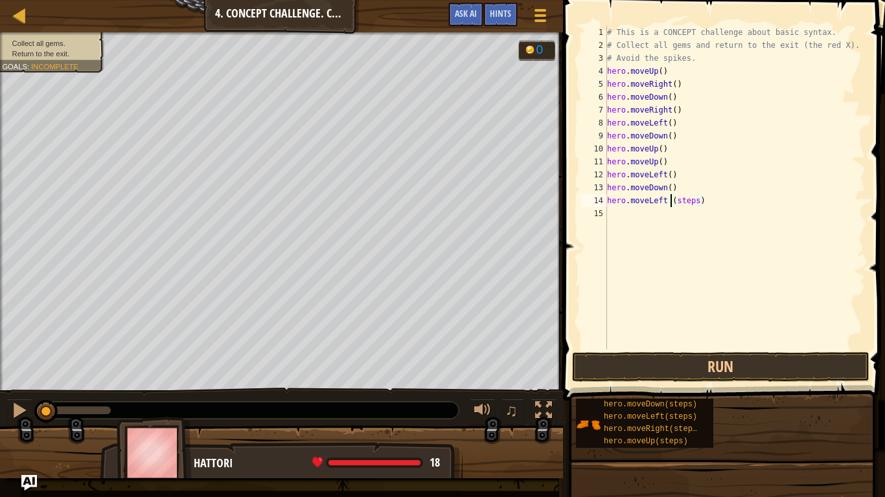
click at [670, 205] on div "# This is a CONCEPT challenge about basic syntax. # Collect all gems and return…" at bounding box center [734, 201] width 261 height 350
type textarea "hero.moveLeft()"
click at [741, 357] on button "Run" at bounding box center [720, 367] width 297 height 30
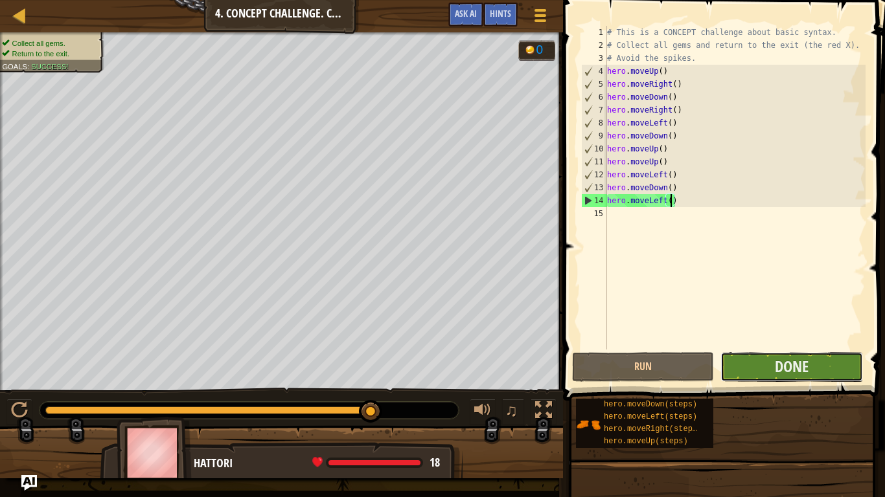
click at [753, 372] on button "Done" at bounding box center [791, 367] width 142 height 30
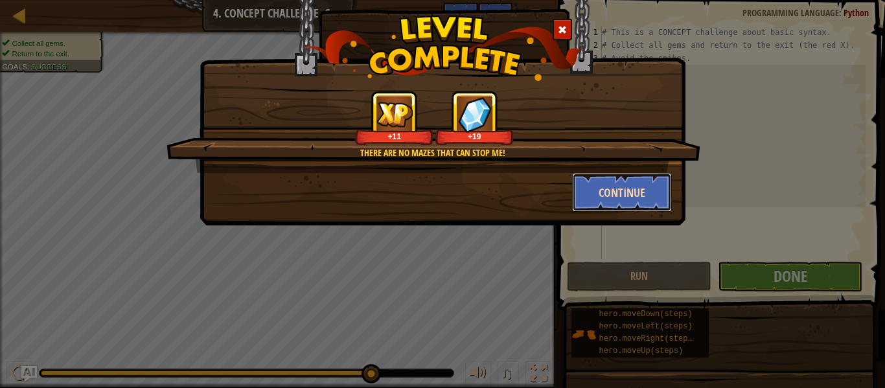
click at [608, 186] on button "Continue" at bounding box center [622, 192] width 100 height 39
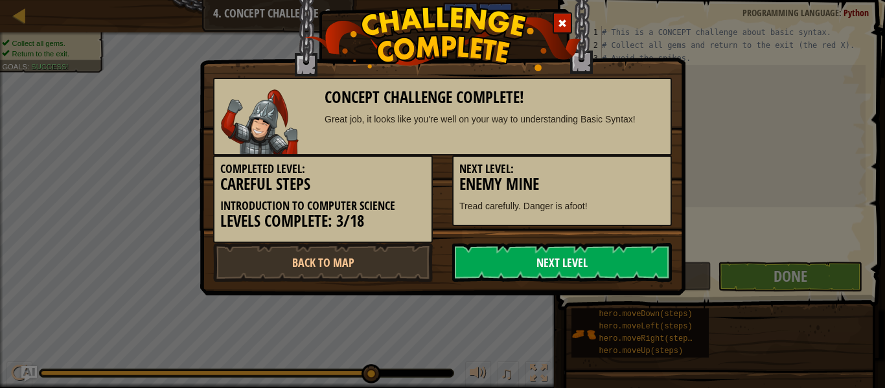
click at [612, 262] on link "Next Level" at bounding box center [562, 262] width 220 height 39
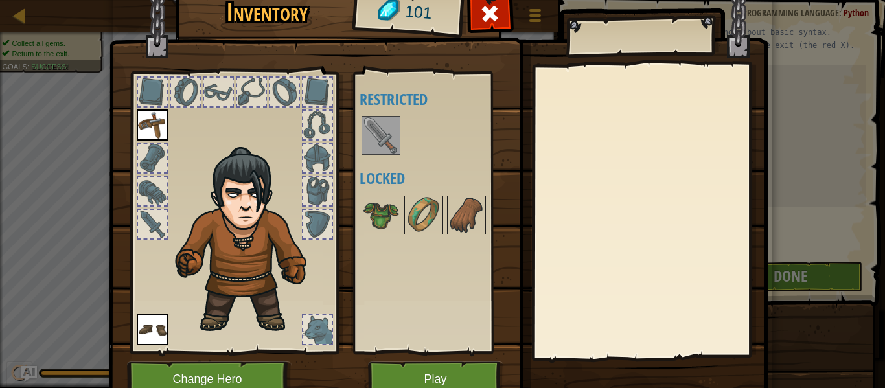
click at [385, 147] on img at bounding box center [381, 135] width 36 height 36
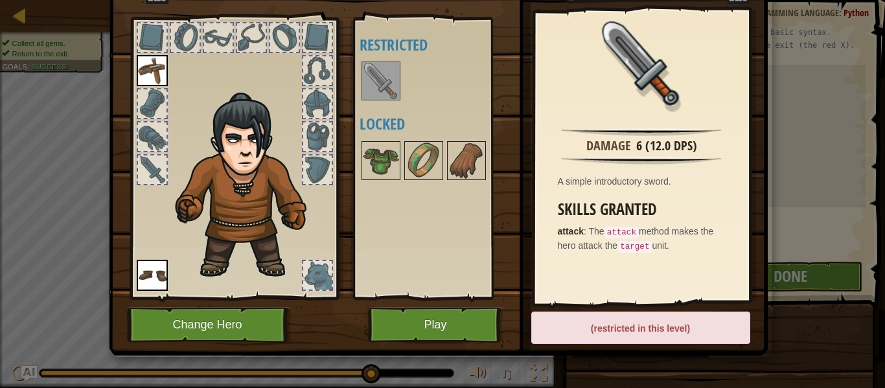
scroll to position [59, 0]
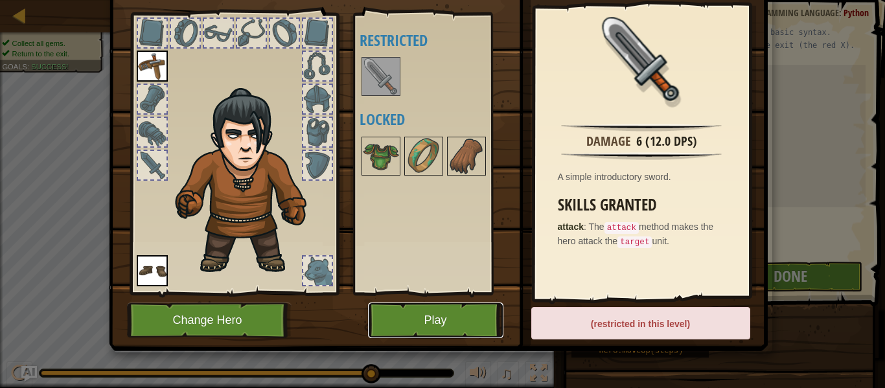
click at [447, 312] on button "Play" at bounding box center [435, 320] width 135 height 36
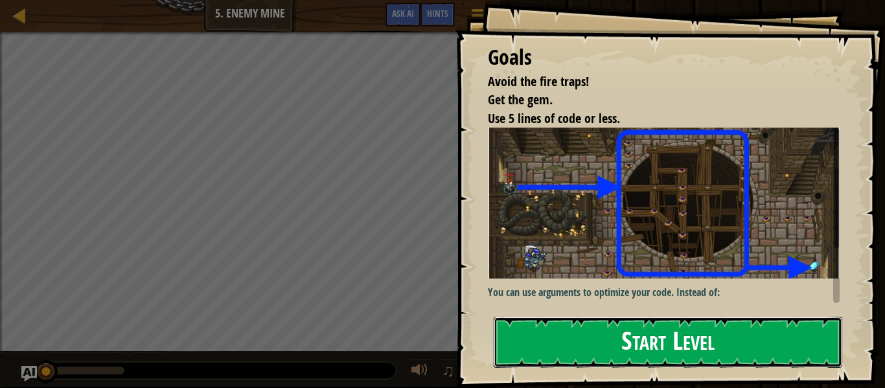
click at [537, 329] on button "Start Level" at bounding box center [668, 342] width 348 height 51
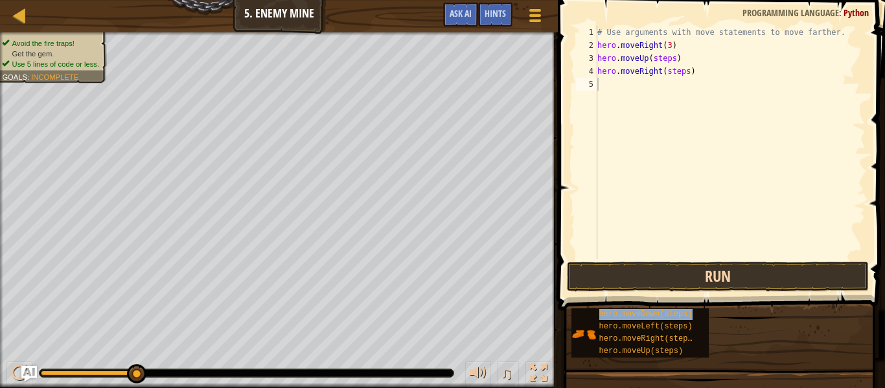
type textarea "hero.moveDown(steps)"
click at [687, 93] on div "# Use arguments with move statements to move farther. hero . moveRight ( 3 ) he…" at bounding box center [730, 155] width 271 height 259
click at [685, 87] on div "# Use arguments with move statements to move farther. hero . moveRight ( 3 ) he…" at bounding box center [730, 155] width 271 height 259
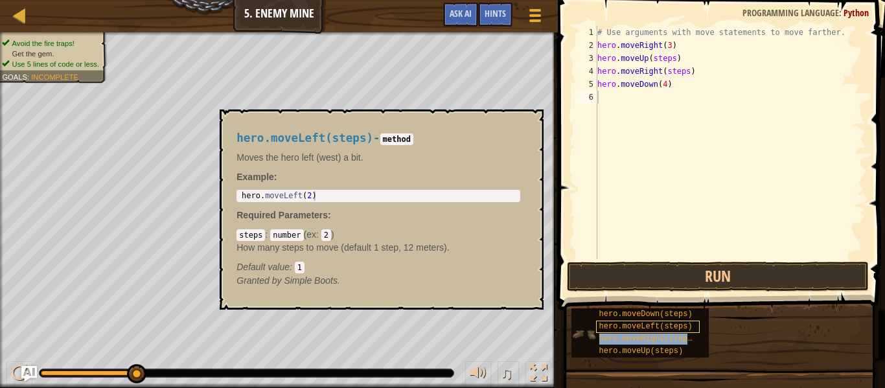
type textarea "hero.moveRight(steps)"
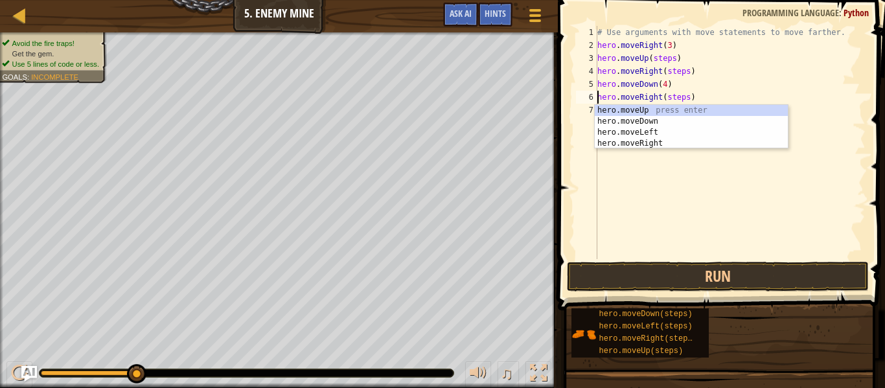
click at [627, 243] on div "# Use arguments with move statements to move farther. hero . moveRight ( 3 ) he…" at bounding box center [730, 155] width 271 height 259
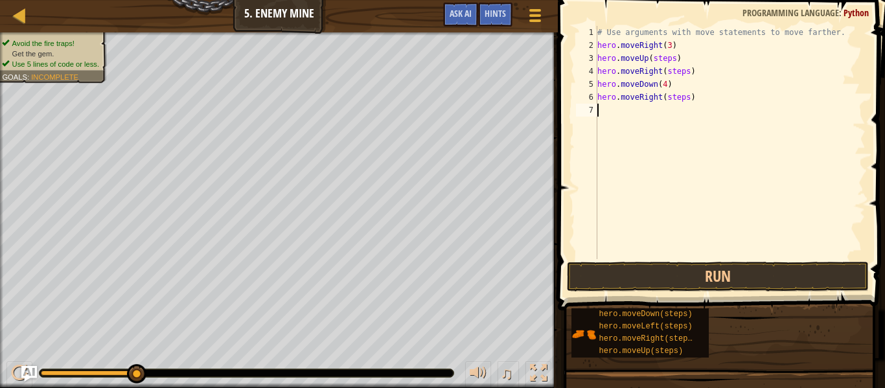
scroll to position [6, 0]
click at [690, 98] on div "# Use arguments with move statements to move farther. hero . moveRight ( 3 ) he…" at bounding box center [730, 155] width 271 height 259
click at [674, 58] on div "# Use arguments with move statements to move farther. hero . moveRight ( 3 ) he…" at bounding box center [730, 155] width 271 height 259
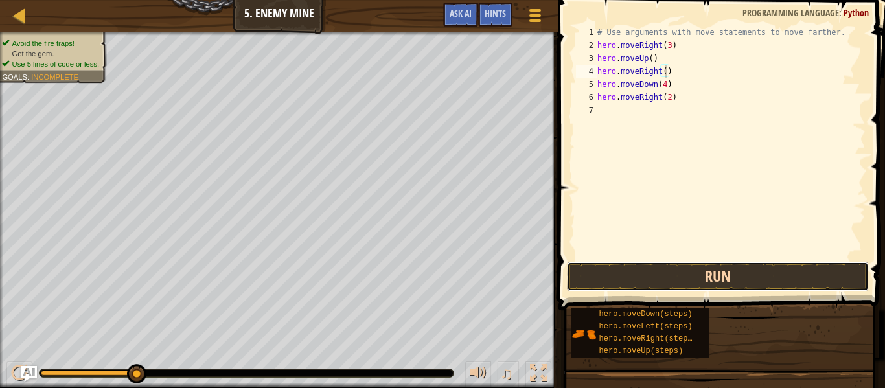
click at [685, 267] on button "Run" at bounding box center [718, 277] width 302 height 30
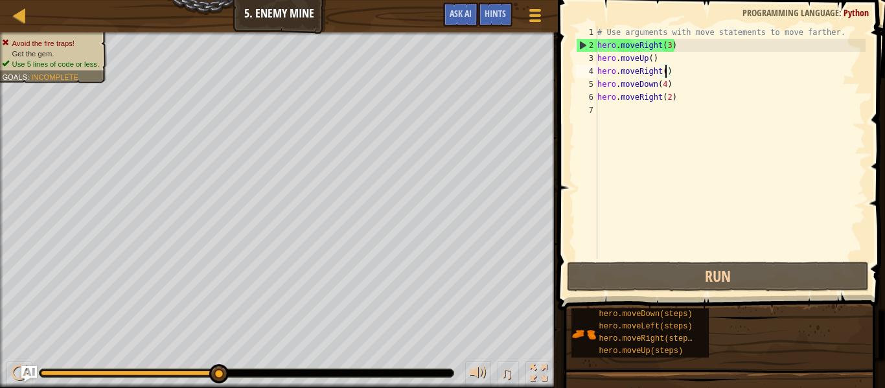
click at [665, 86] on div "# Use arguments with move statements to move farther. hero . moveRight ( 3 ) he…" at bounding box center [730, 155] width 271 height 259
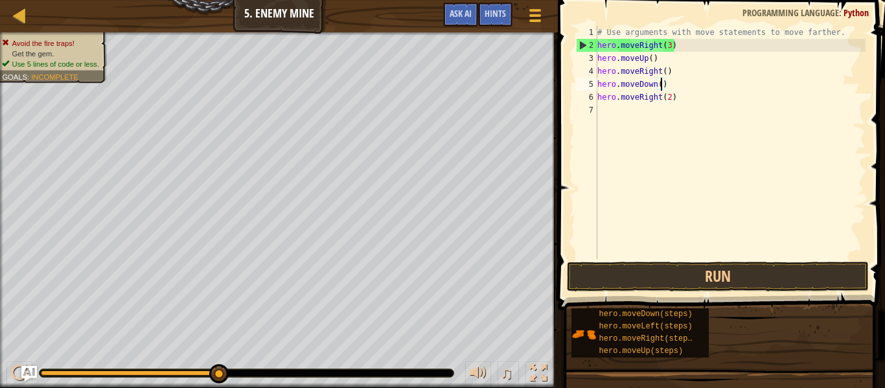
scroll to position [6, 10]
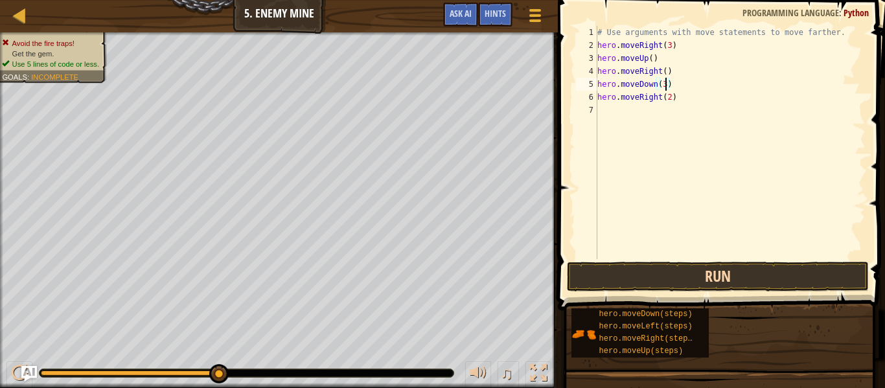
type textarea "hero.moveDown(3)"
click at [704, 276] on button "Run" at bounding box center [718, 277] width 302 height 30
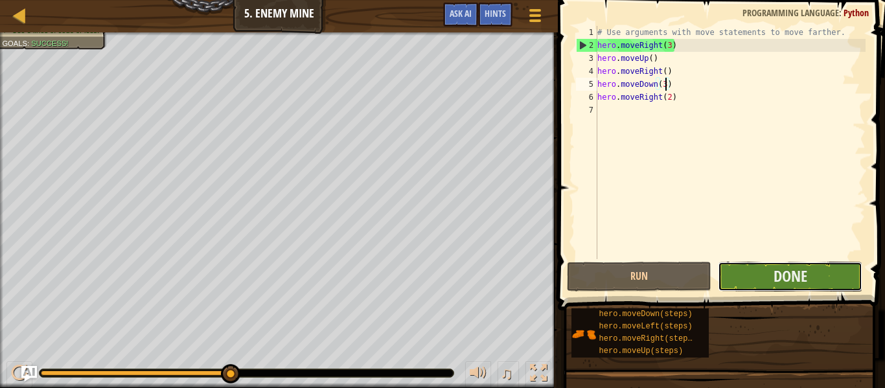
click at [758, 284] on button "Done" at bounding box center [790, 277] width 144 height 30
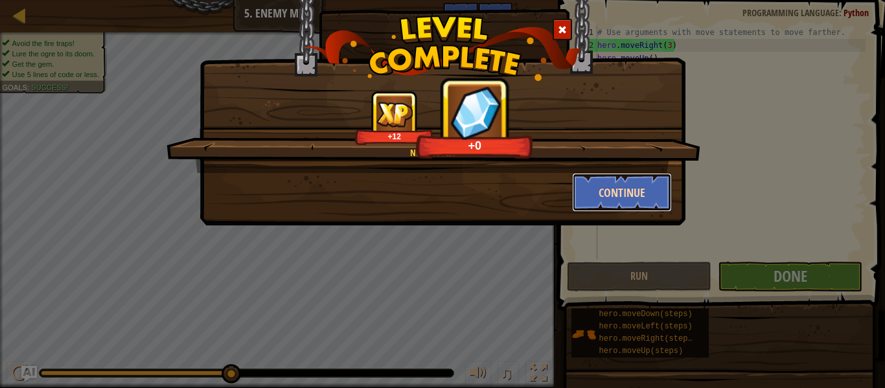
click at [626, 187] on button "Continue" at bounding box center [622, 192] width 100 height 39
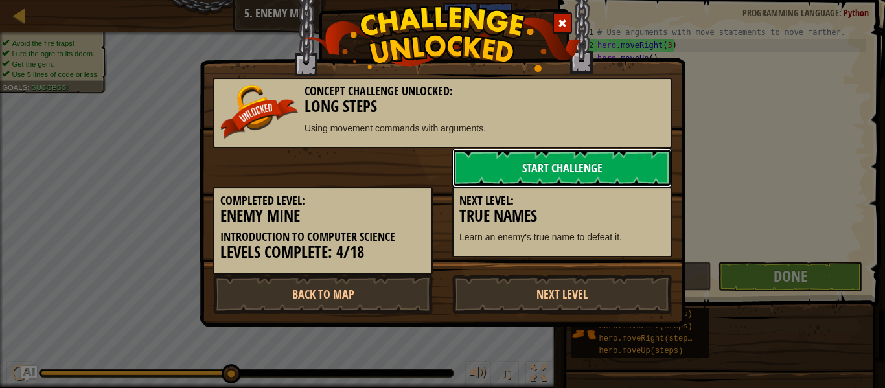
click at [609, 173] on link "Start Challenge" at bounding box center [562, 167] width 220 height 39
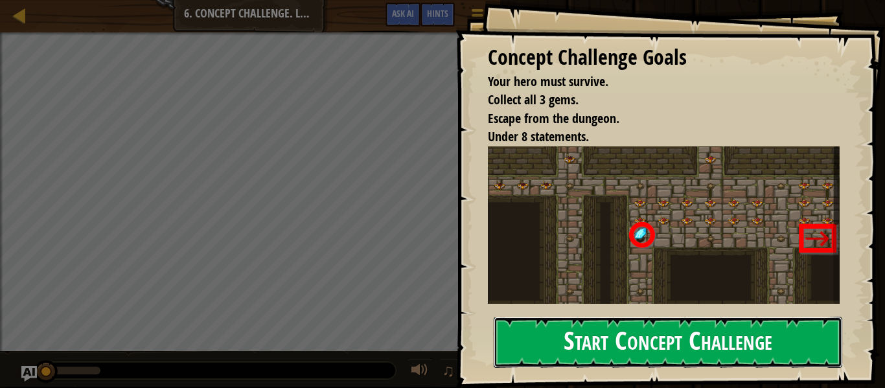
click at [705, 323] on button "Start Concept Challenge" at bounding box center [668, 342] width 348 height 51
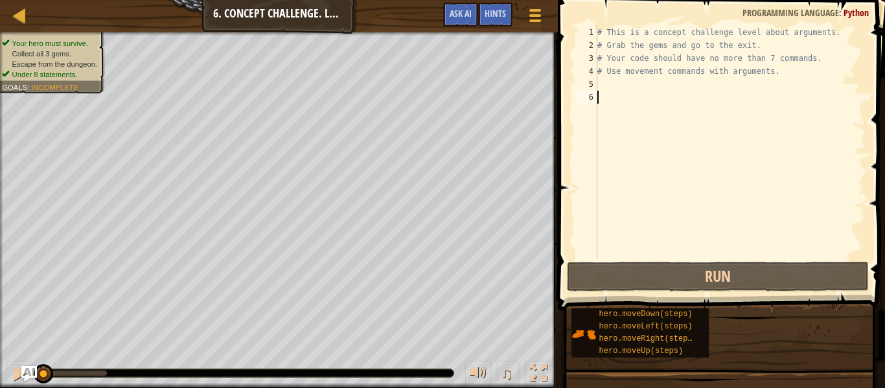
click at [620, 84] on div "# This is a concept challenge level about arguments. # Grab the gems and go to …" at bounding box center [730, 155] width 271 height 259
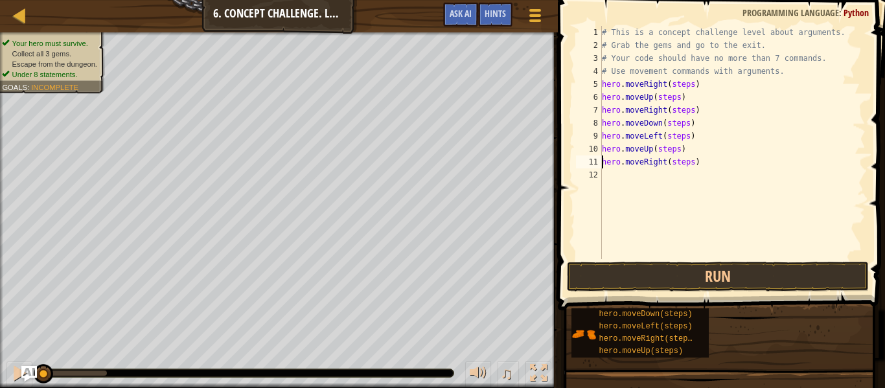
click at [694, 91] on div "# This is a concept challenge level about arguments. # Grab the gems and go to …" at bounding box center [732, 155] width 266 height 259
click at [690, 85] on div "# This is a concept challenge level about arguments. # Grab the gems and go to …" at bounding box center [732, 155] width 266 height 259
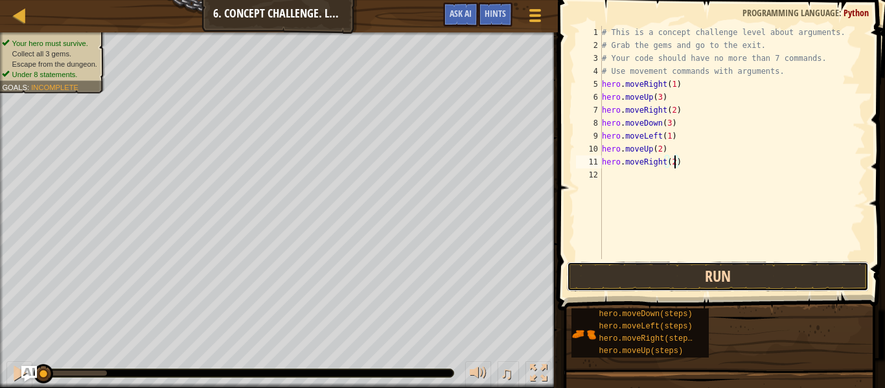
click at [729, 283] on button "Run" at bounding box center [718, 277] width 302 height 30
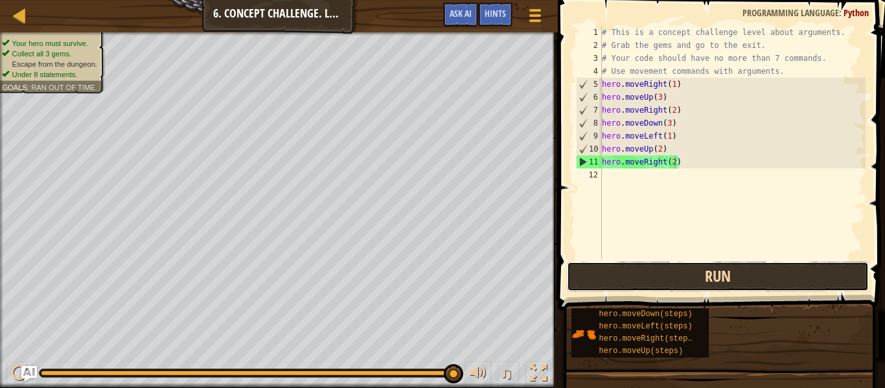
click at [729, 283] on button "Run" at bounding box center [718, 277] width 302 height 30
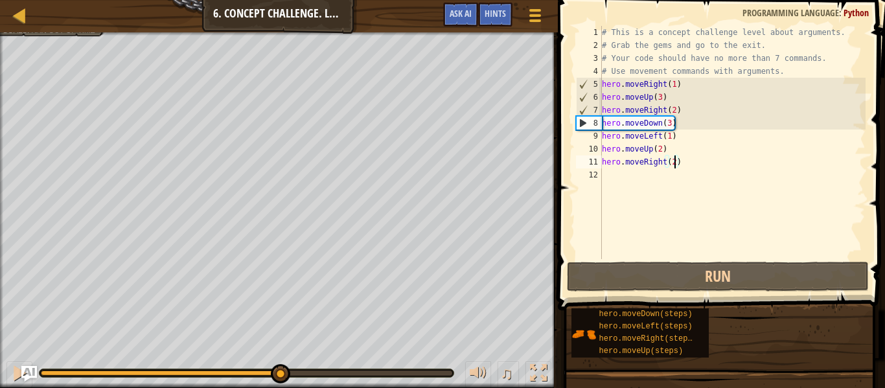
click at [279, 304] on div "Your hero must survive. Collect all 3 gems. Escape from the dungeon. Under 8 st…" at bounding box center [442, 210] width 885 height 356
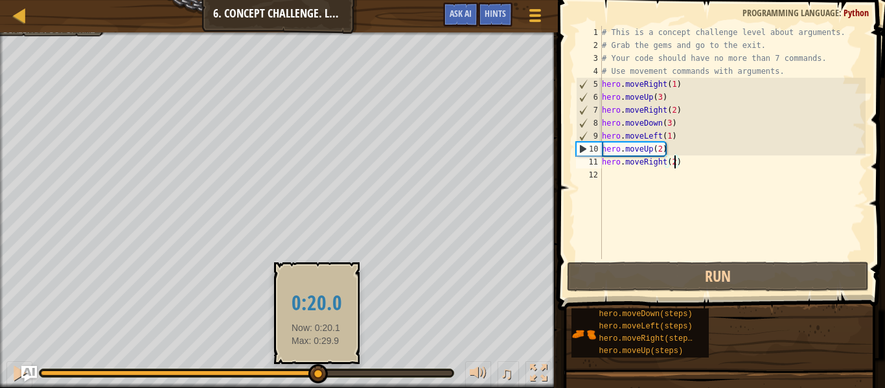
drag, startPoint x: 277, startPoint y: 381, endPoint x: 315, endPoint y: 370, distance: 40.0
click at [315, 370] on div at bounding box center [317, 373] width 19 height 19
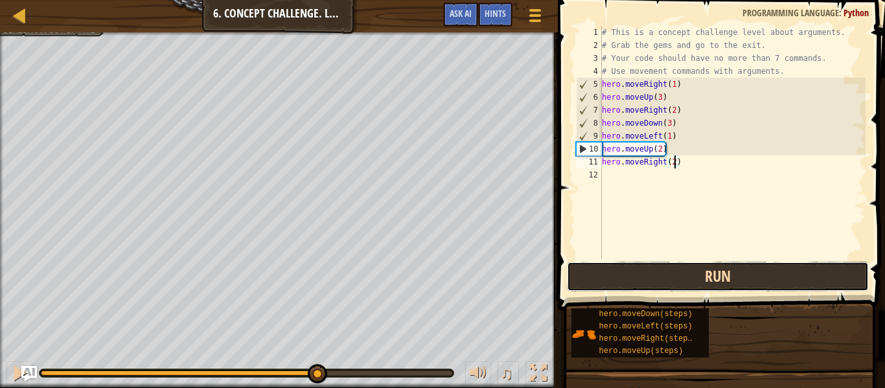
click at [614, 264] on button "Run" at bounding box center [718, 277] width 302 height 30
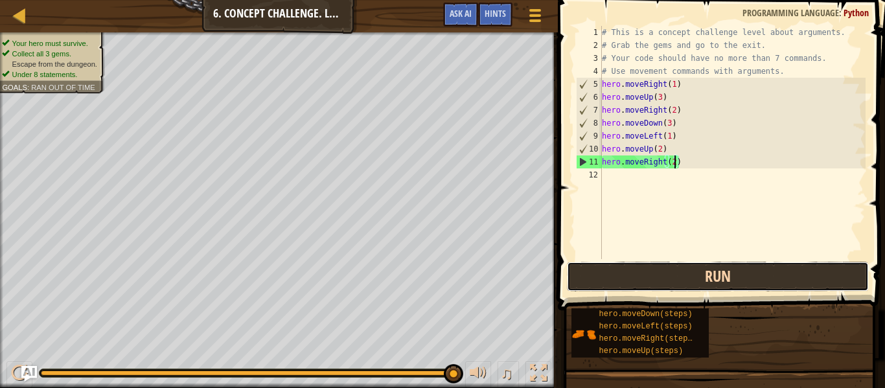
click at [614, 264] on button "Run" at bounding box center [718, 277] width 302 height 30
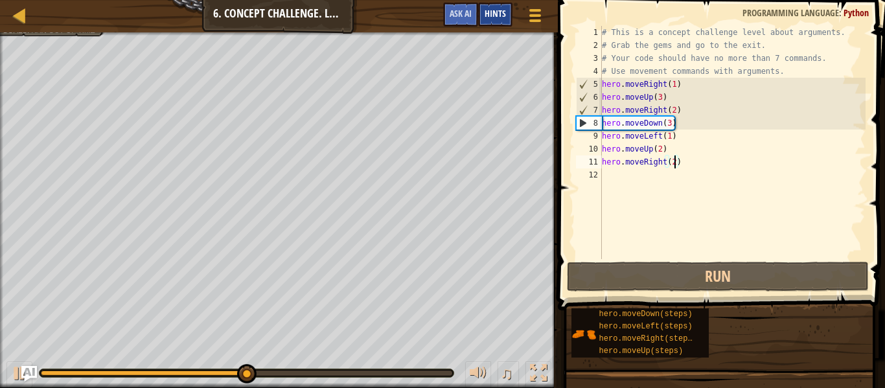
click at [486, 8] on span "Hints" at bounding box center [494, 13] width 21 height 12
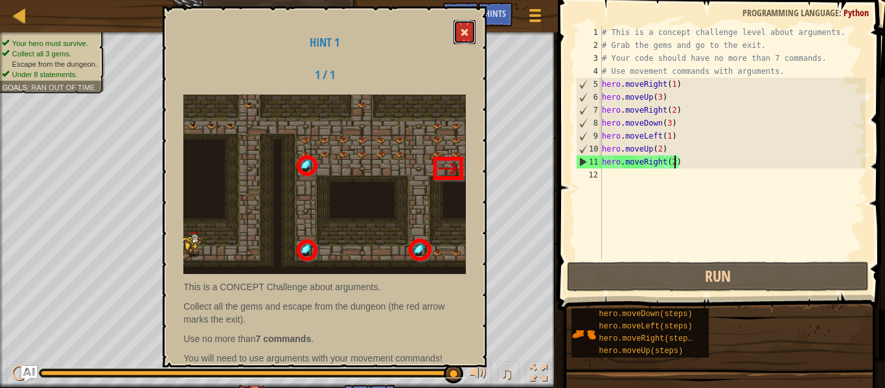
click at [468, 32] on span at bounding box center [464, 32] width 9 height 9
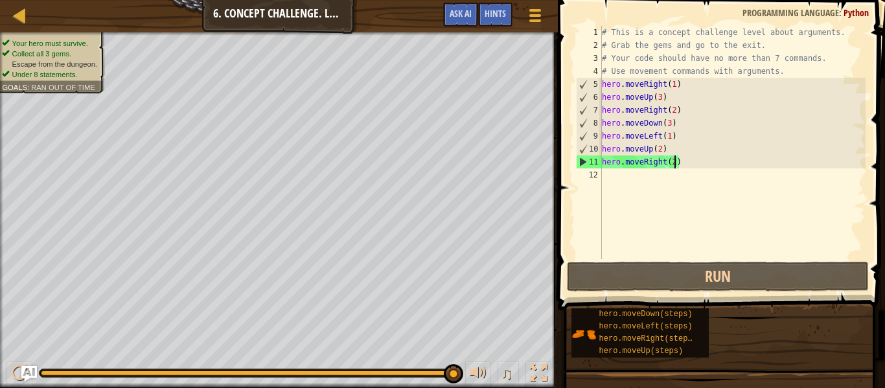
click at [674, 162] on div "# This is a concept challenge level about arguments. # Grab the gems and go to …" at bounding box center [732, 155] width 266 height 259
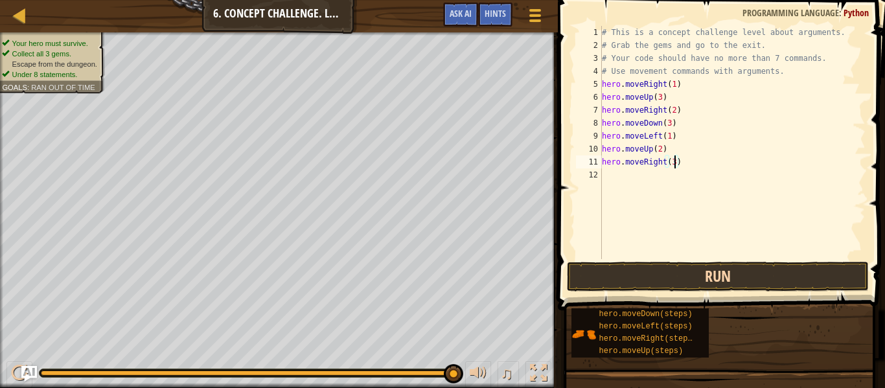
type textarea "hero.moveRight(3)"
click at [696, 262] on button "Run" at bounding box center [718, 277] width 302 height 30
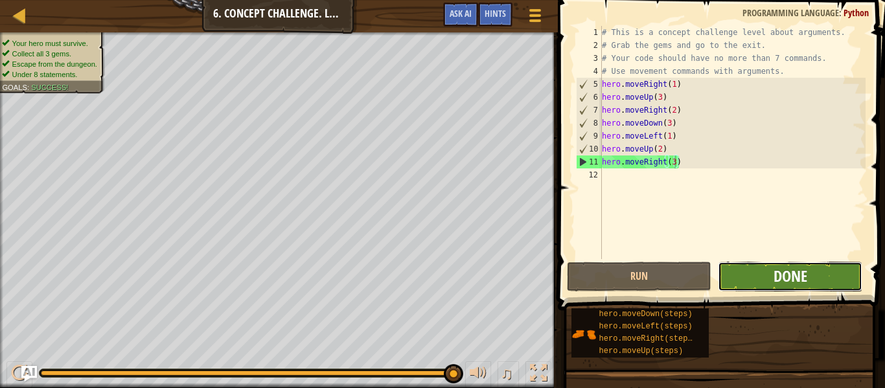
click at [773, 272] on span "Done" at bounding box center [790, 276] width 34 height 21
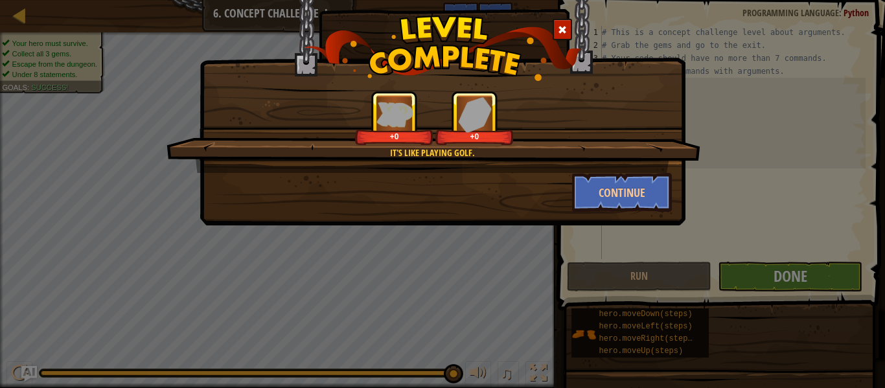
click at [773, 272] on div "It's like playing golf. +0 +0 Continue" at bounding box center [442, 194] width 885 height 388
click at [599, 187] on button "Continue" at bounding box center [622, 192] width 100 height 39
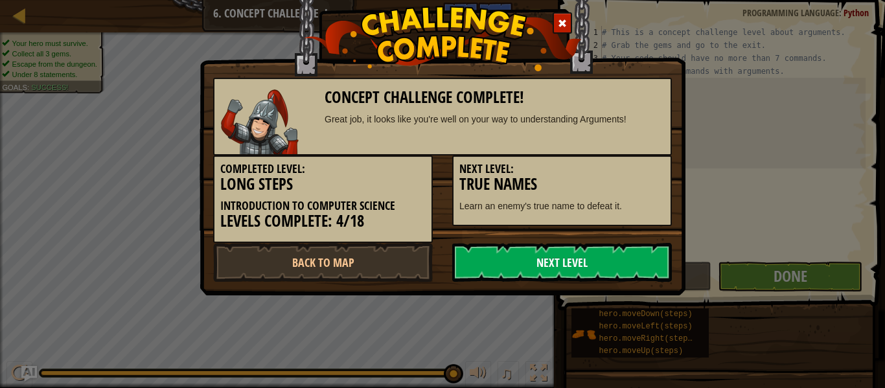
click at [567, 268] on link "Next Level" at bounding box center [562, 262] width 220 height 39
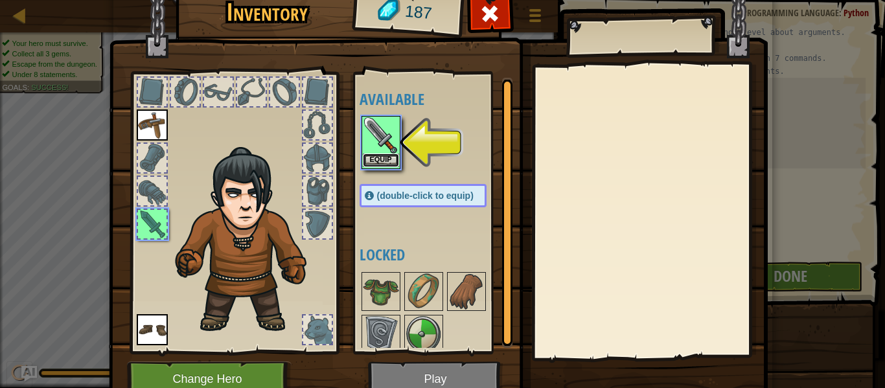
click at [363, 155] on button "Equip" at bounding box center [381, 161] width 36 height 14
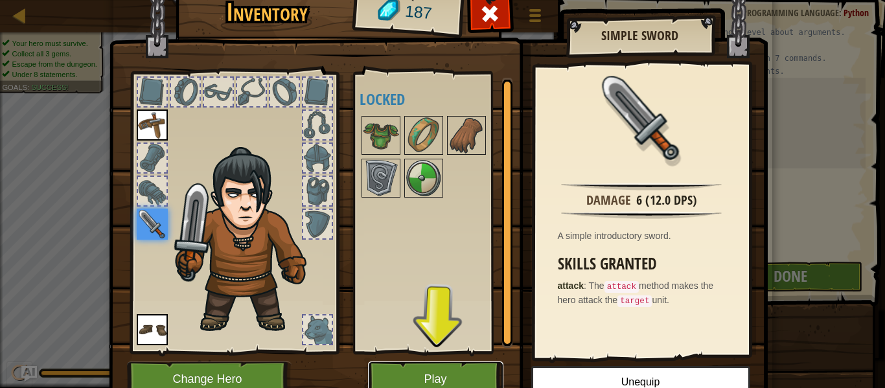
click at [464, 375] on button "Play" at bounding box center [435, 379] width 135 height 36
